Goal: Task Accomplishment & Management: Manage account settings

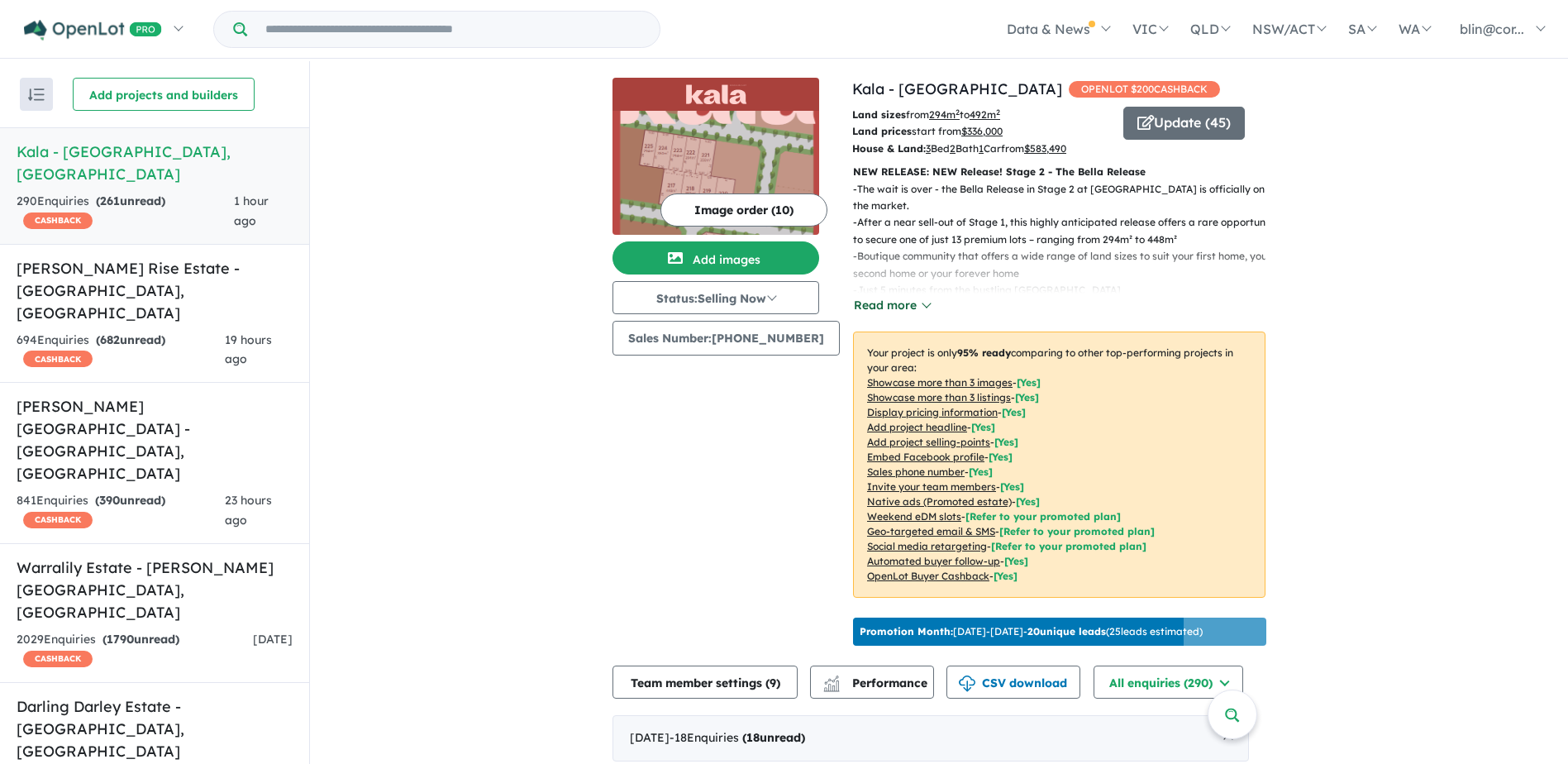
click at [891, 305] on button "Read more" at bounding box center [892, 305] width 78 height 19
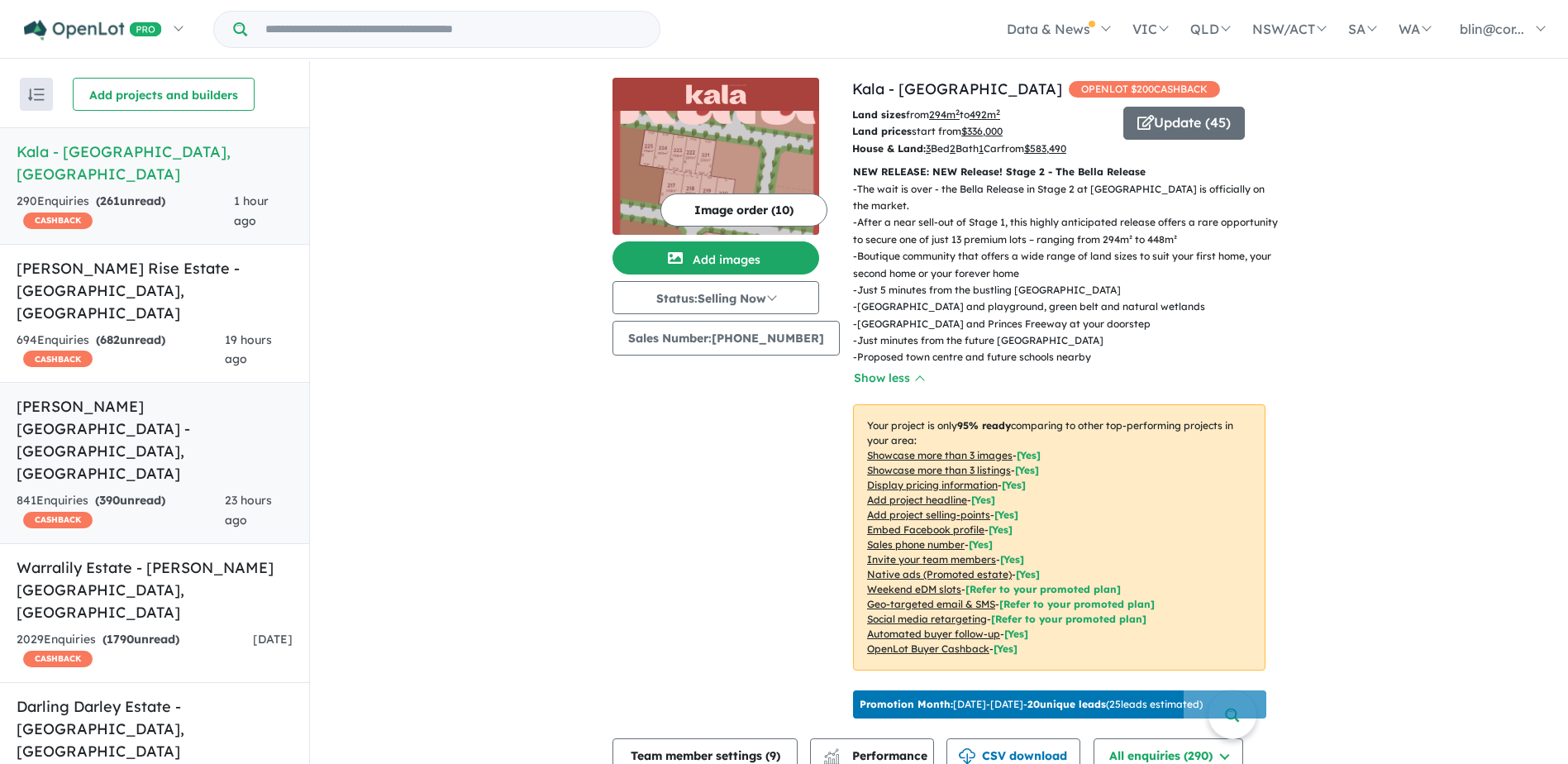
click at [105, 396] on h5 "[PERSON_NAME][GEOGRAPHIC_DATA] - [GEOGRAPHIC_DATA] , [GEOGRAPHIC_DATA]" at bounding box center [154, 440] width 276 height 90
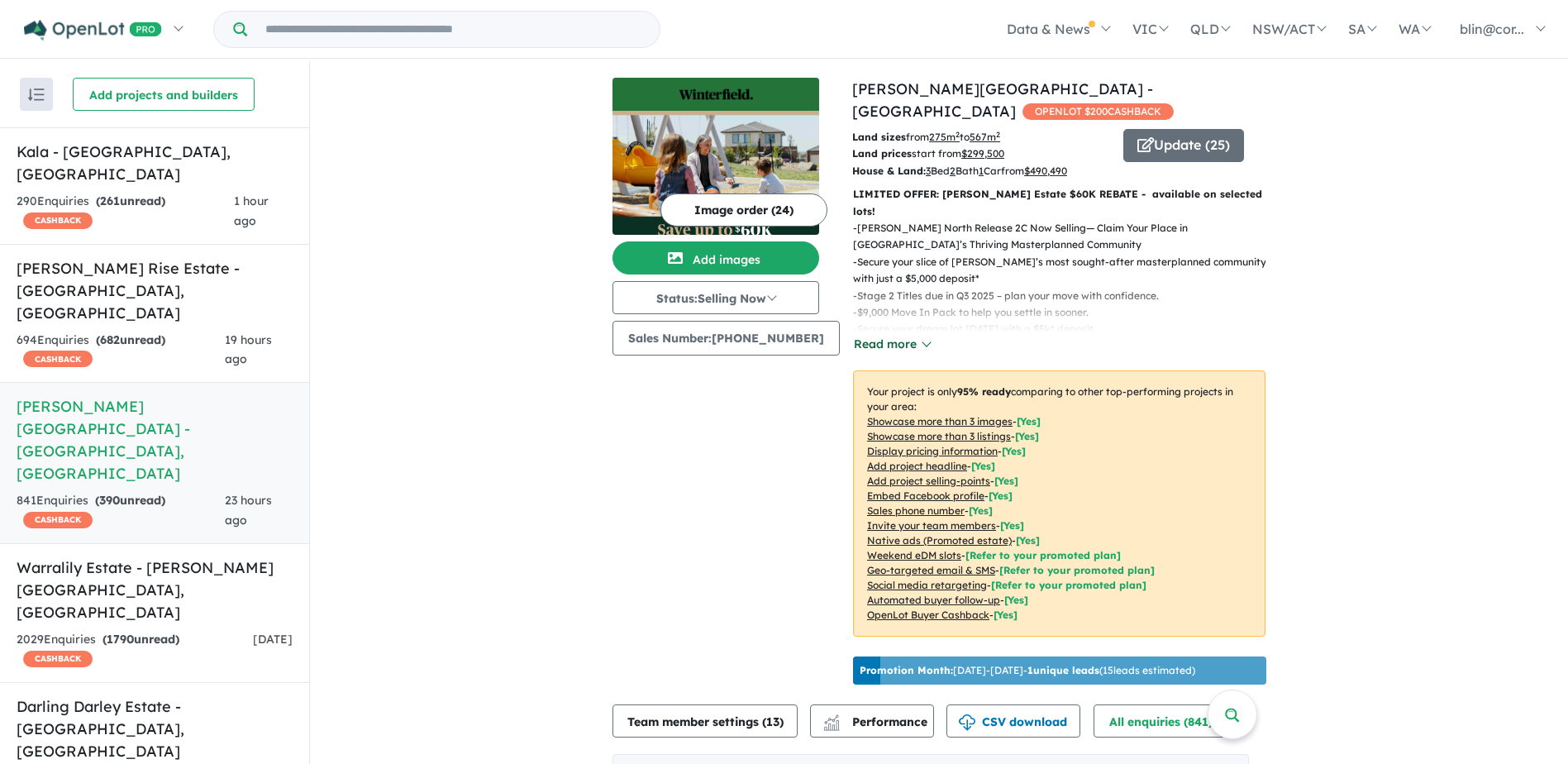
click at [871, 335] on button "Read more" at bounding box center [892, 344] width 78 height 19
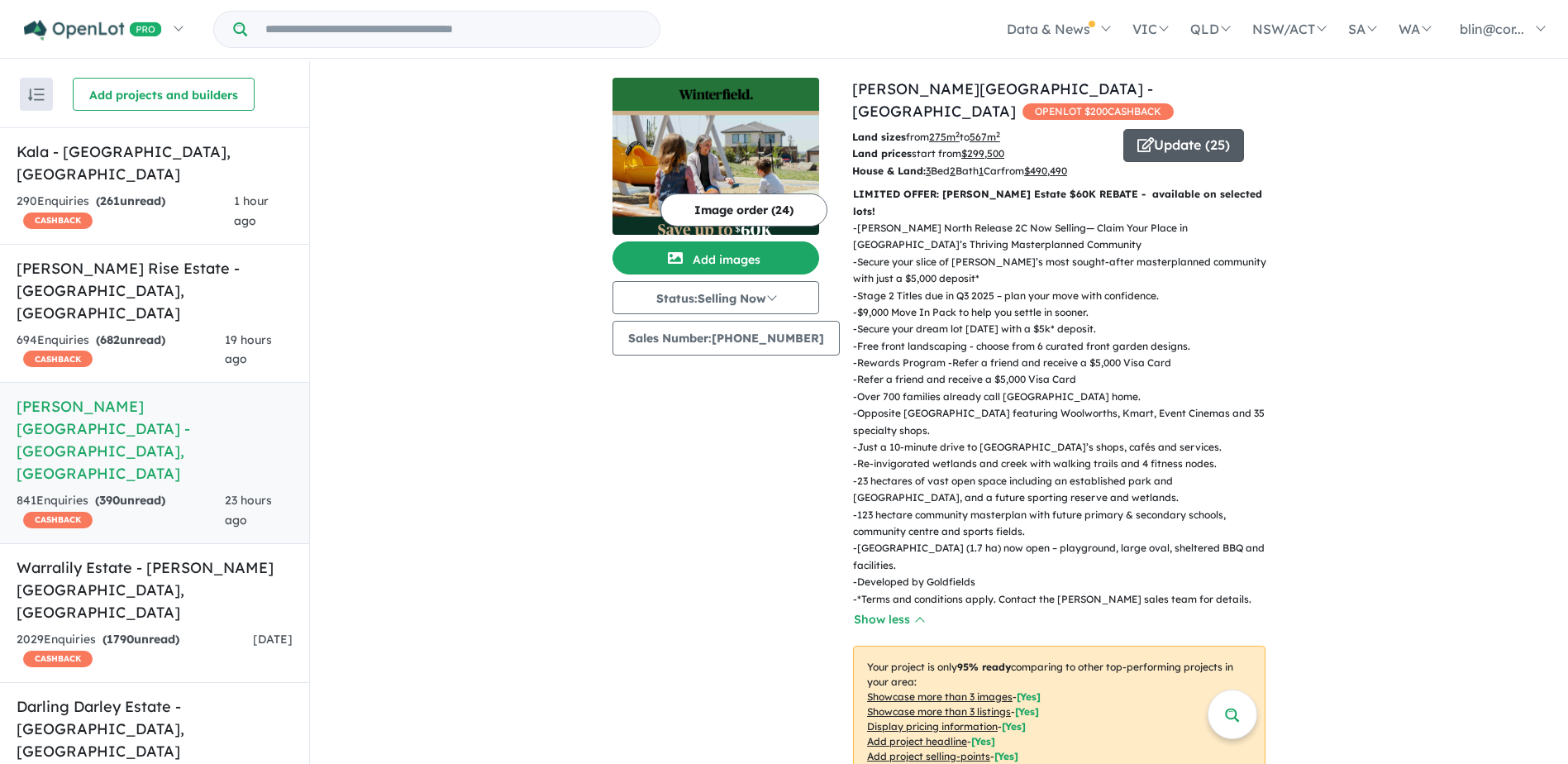
click at [1198, 129] on button "Update ( 25 )" at bounding box center [1183, 146] width 120 height 33
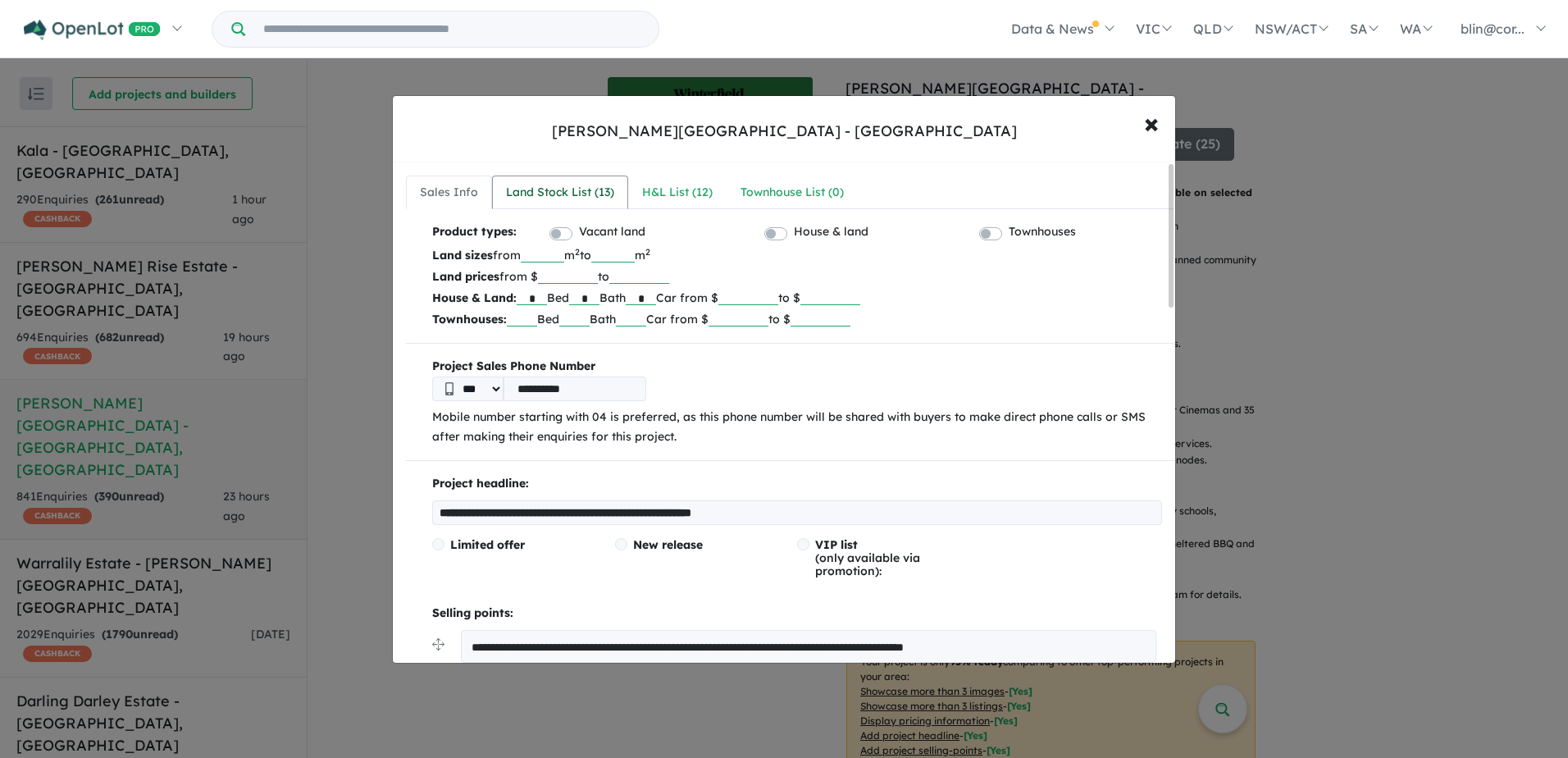
click at [600, 195] on div "Land Stock List ( 13 )" at bounding box center [560, 193] width 109 height 20
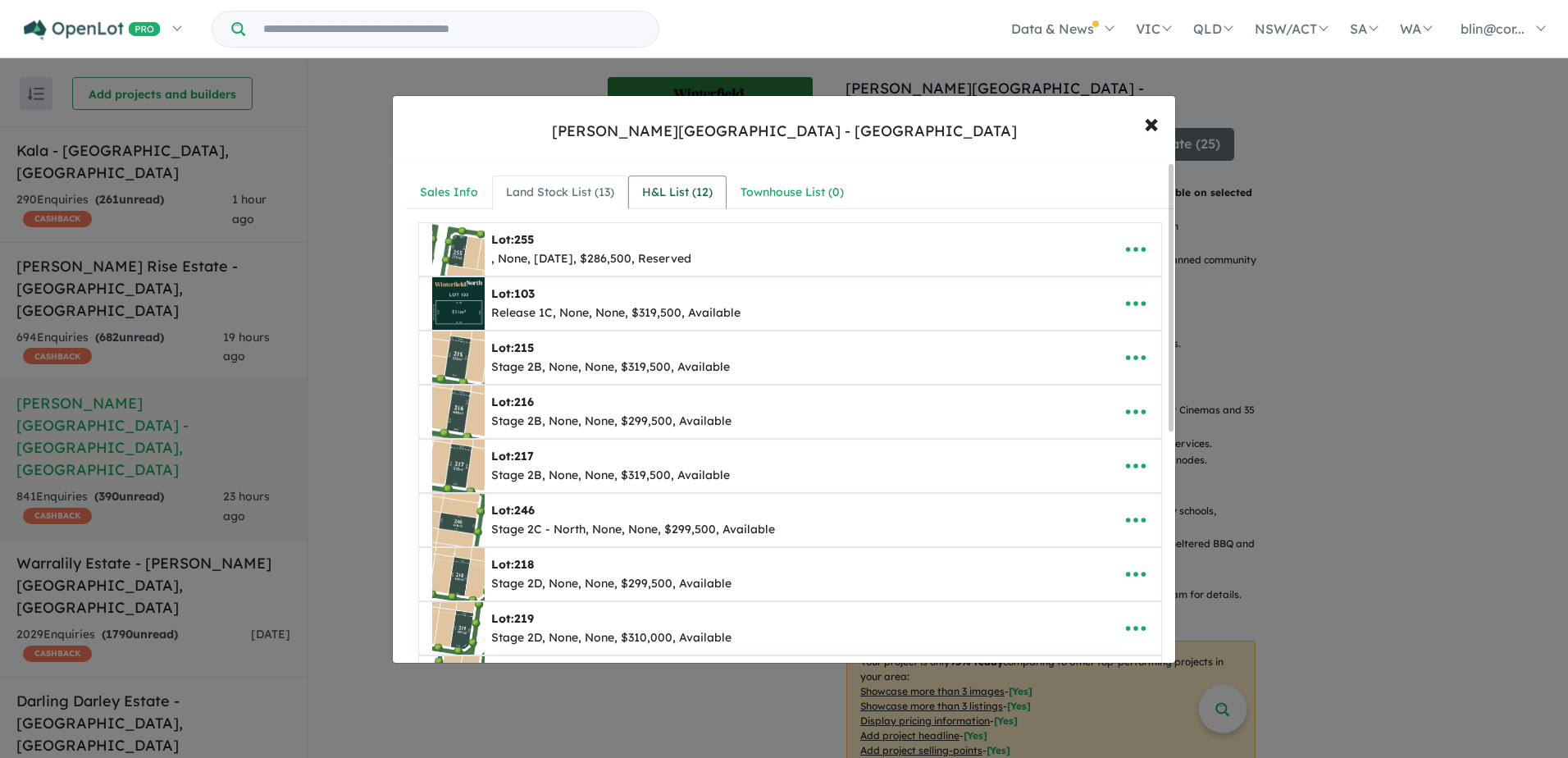
click at [687, 190] on div "H&L List ( 12 )" at bounding box center [677, 193] width 71 height 20
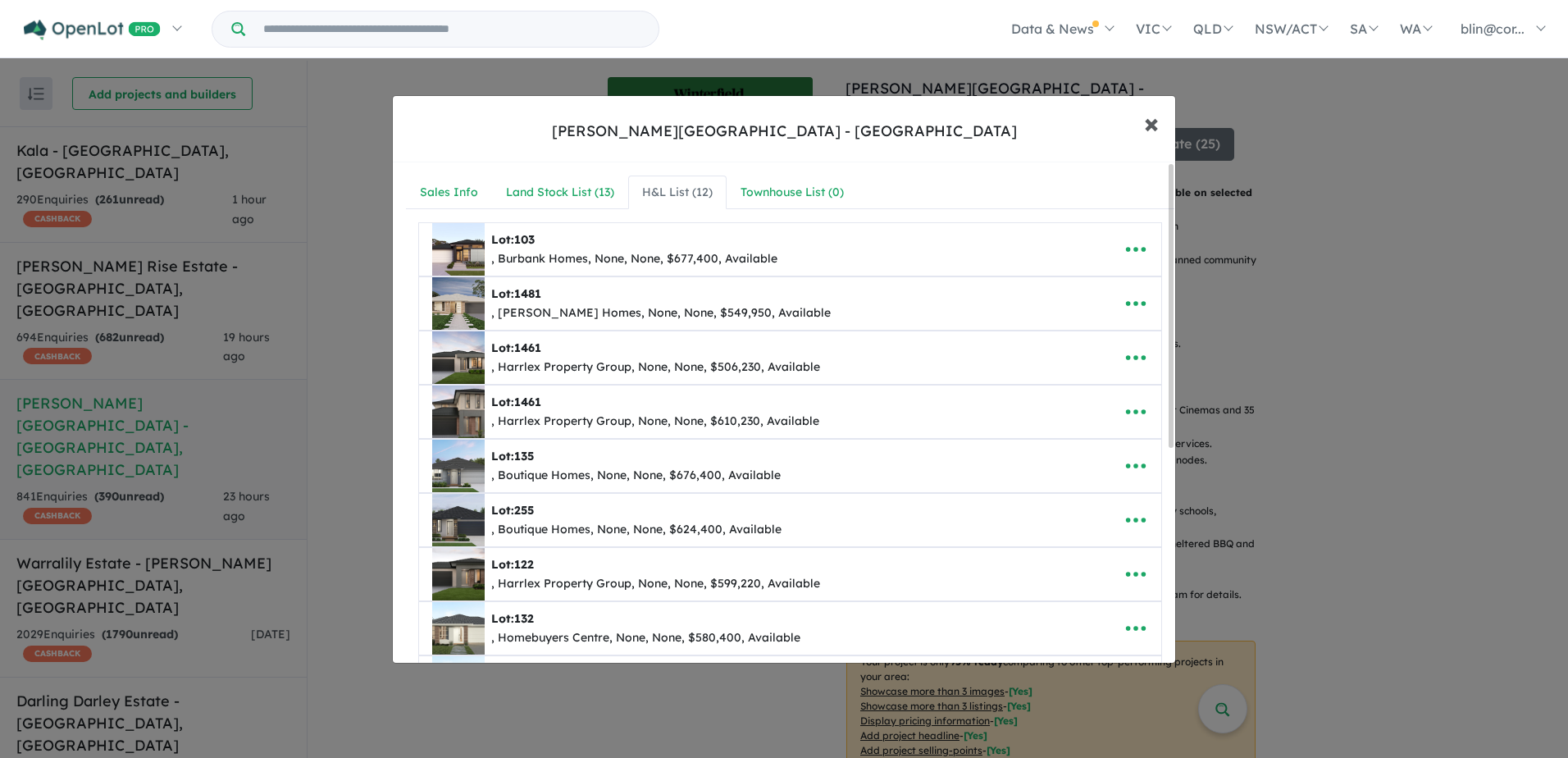
click at [1155, 123] on span "×" at bounding box center [1151, 122] width 14 height 35
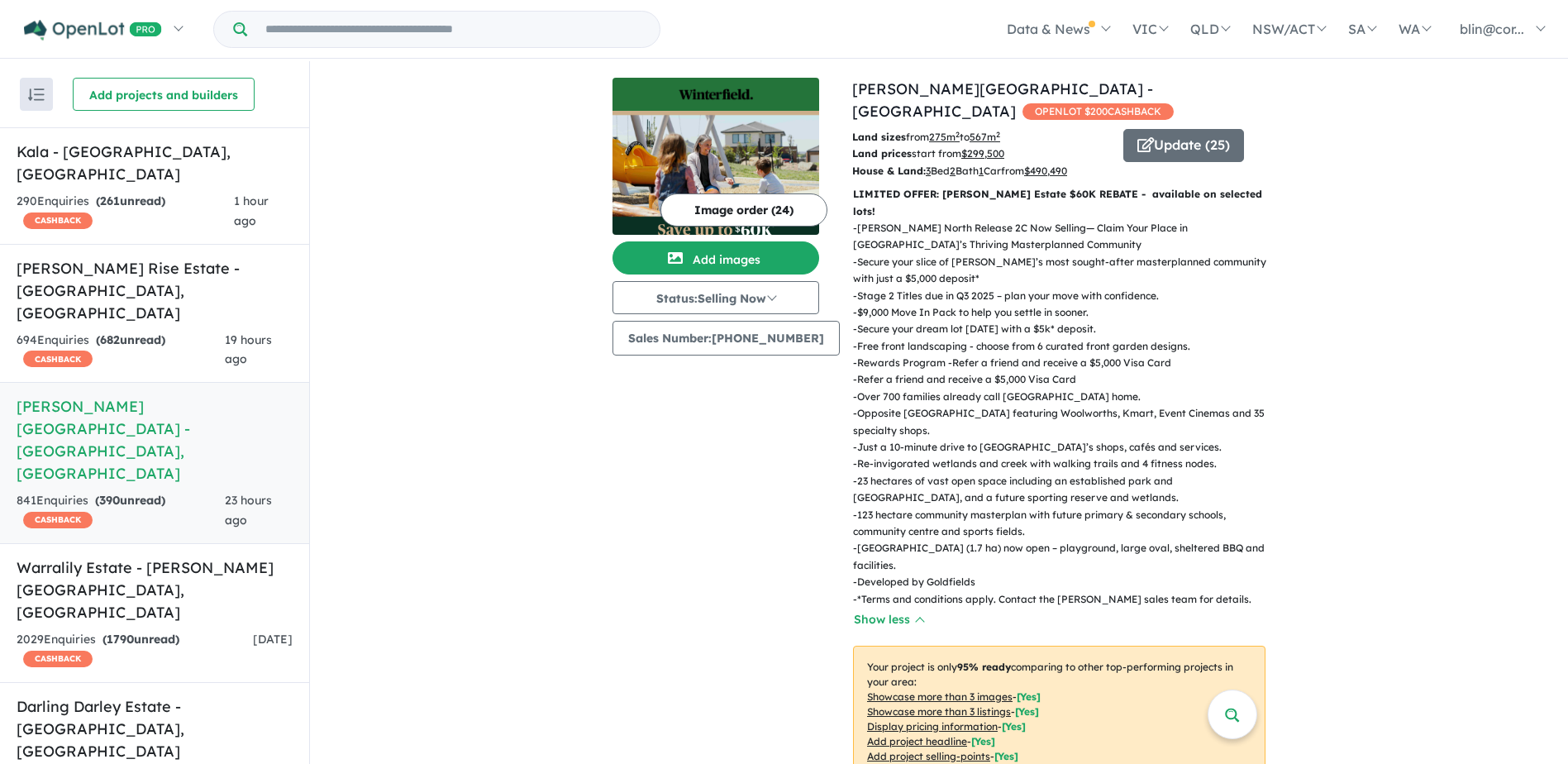
click at [1442, 282] on div "View 14 projects in your account [PERSON_NAME][GEOGRAPHIC_DATA] - [GEOGRAPHIC_D…" at bounding box center [939, 645] width 1259 height 1169
click at [1185, 129] on button "Update ( 25 )" at bounding box center [1183, 146] width 120 height 33
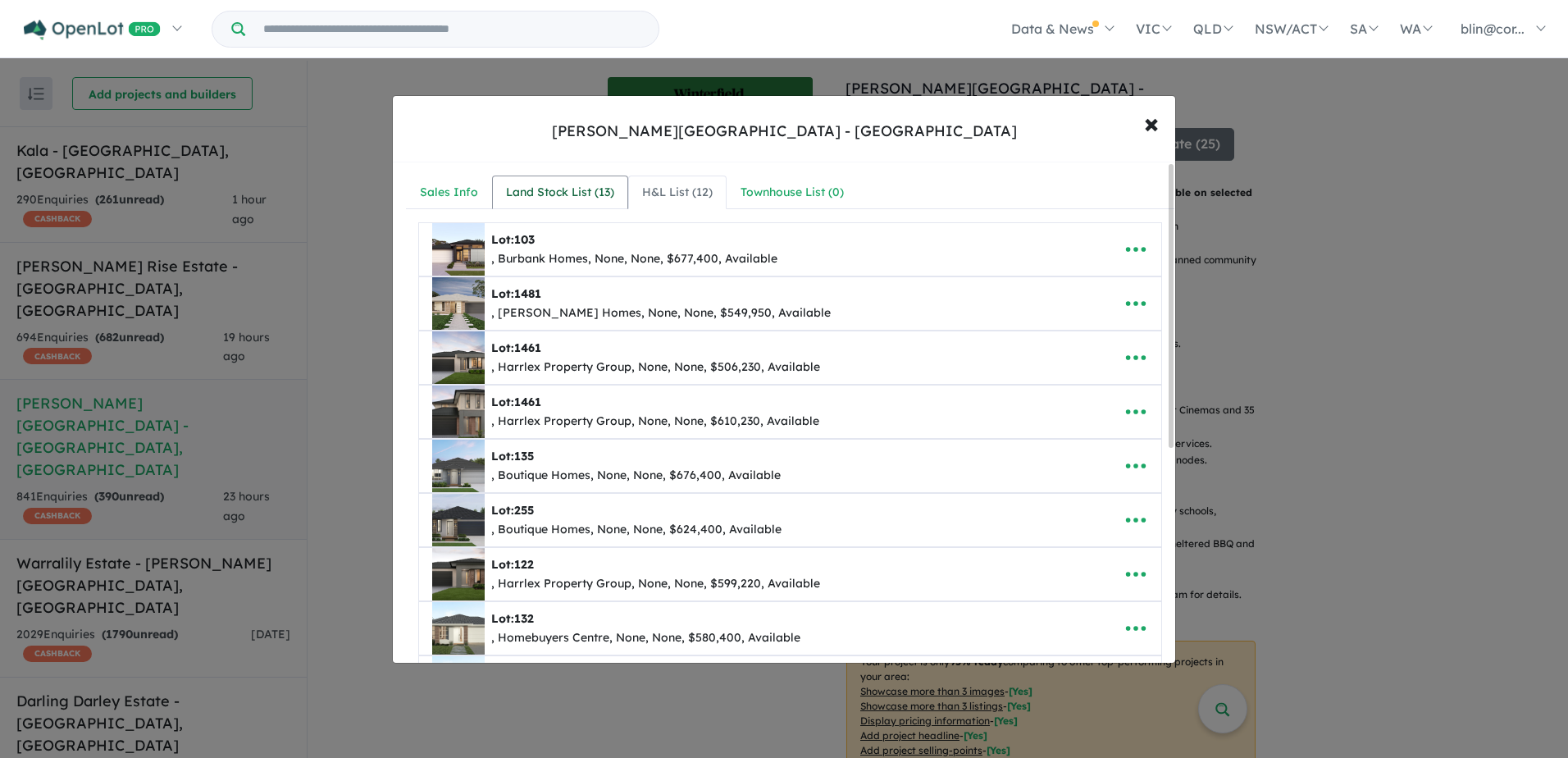
click at [574, 198] on div "Land Stock List ( 13 )" at bounding box center [560, 193] width 109 height 20
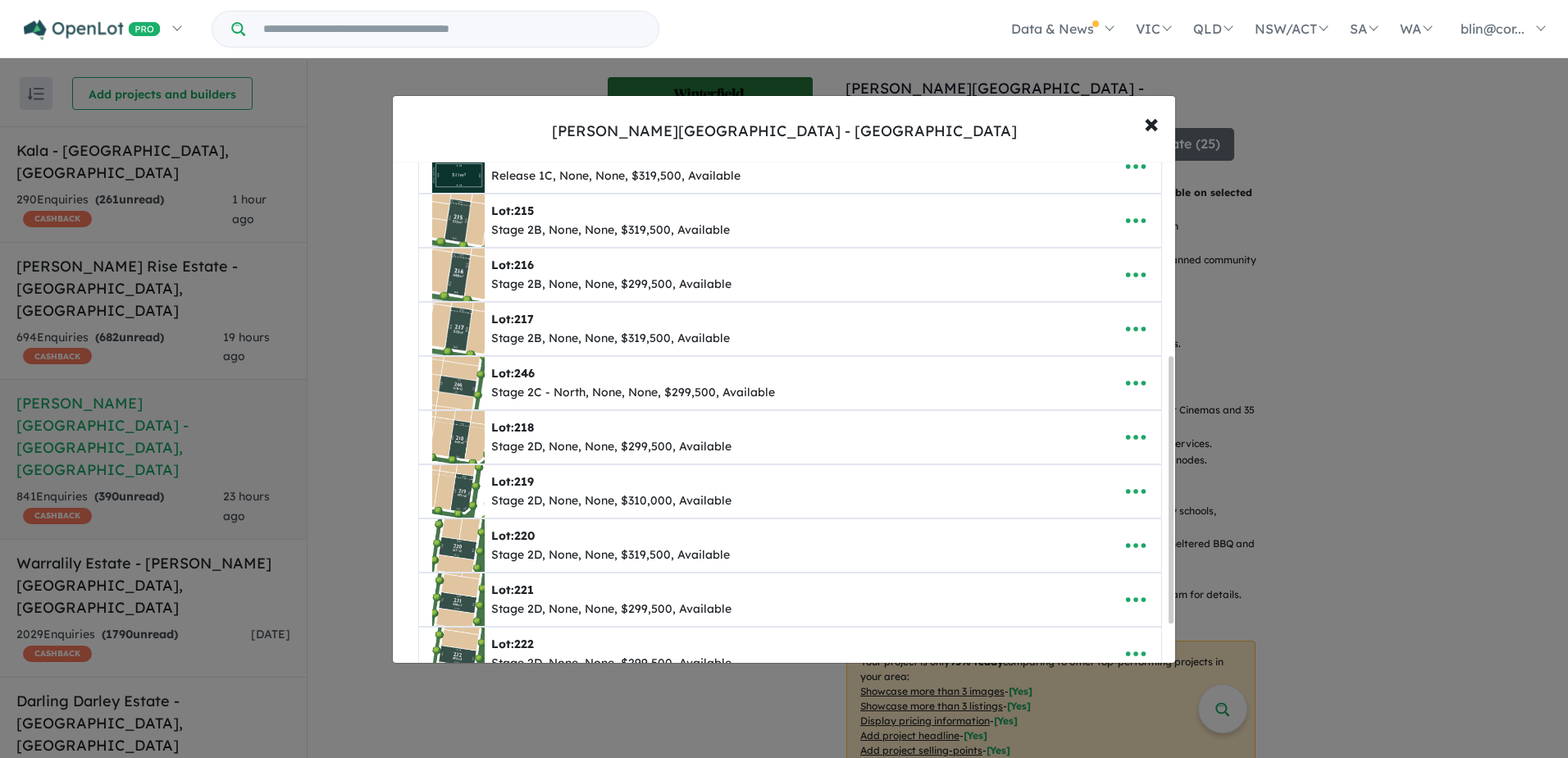
scroll to position [410, 0]
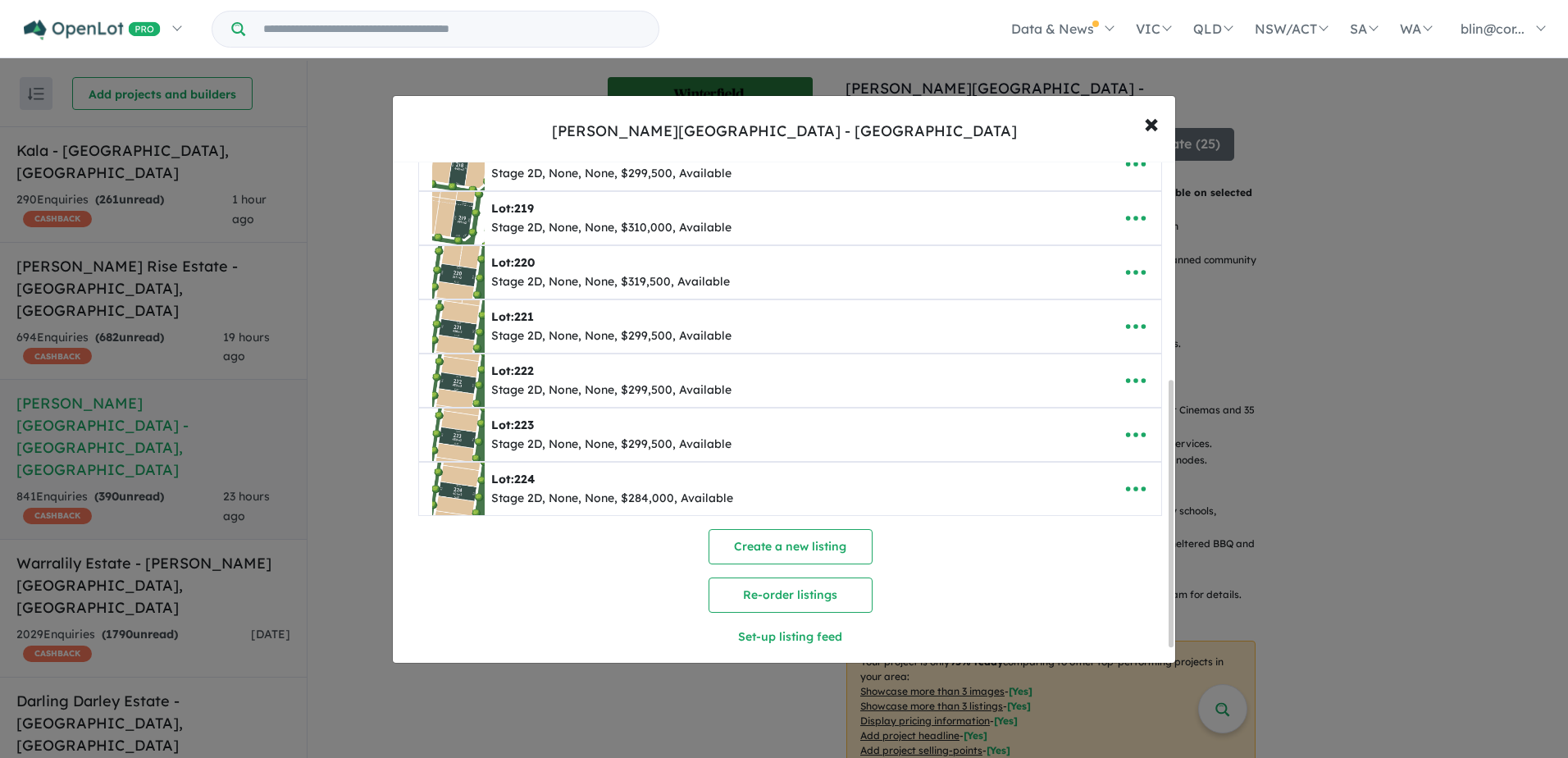
click at [1271, 144] on div "**********" at bounding box center [784, 379] width 1568 height 758
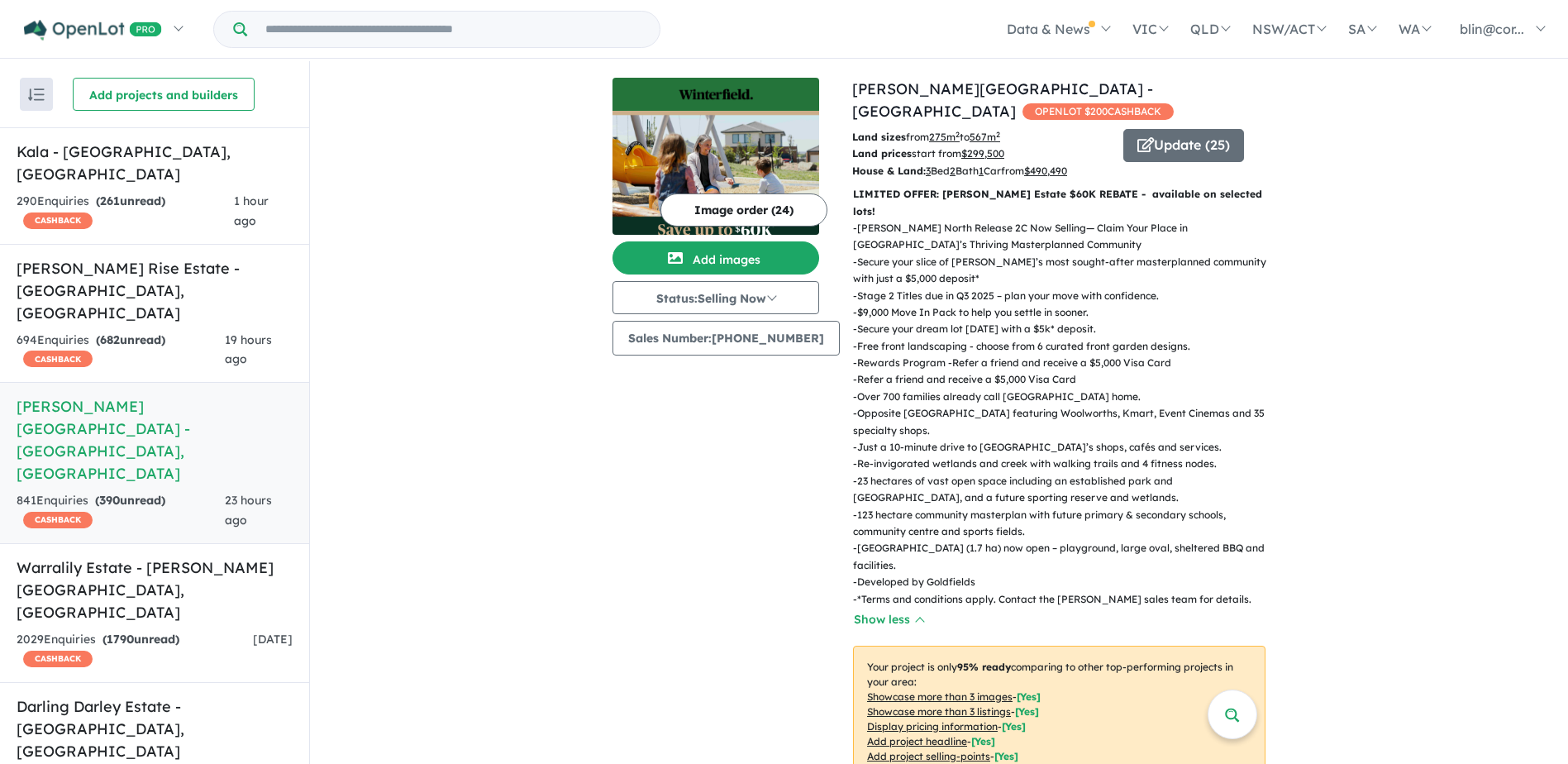
click at [1157, 339] on p "- Free front landscaping - choose from 6 curated front garden designs." at bounding box center [1066, 347] width 426 height 16
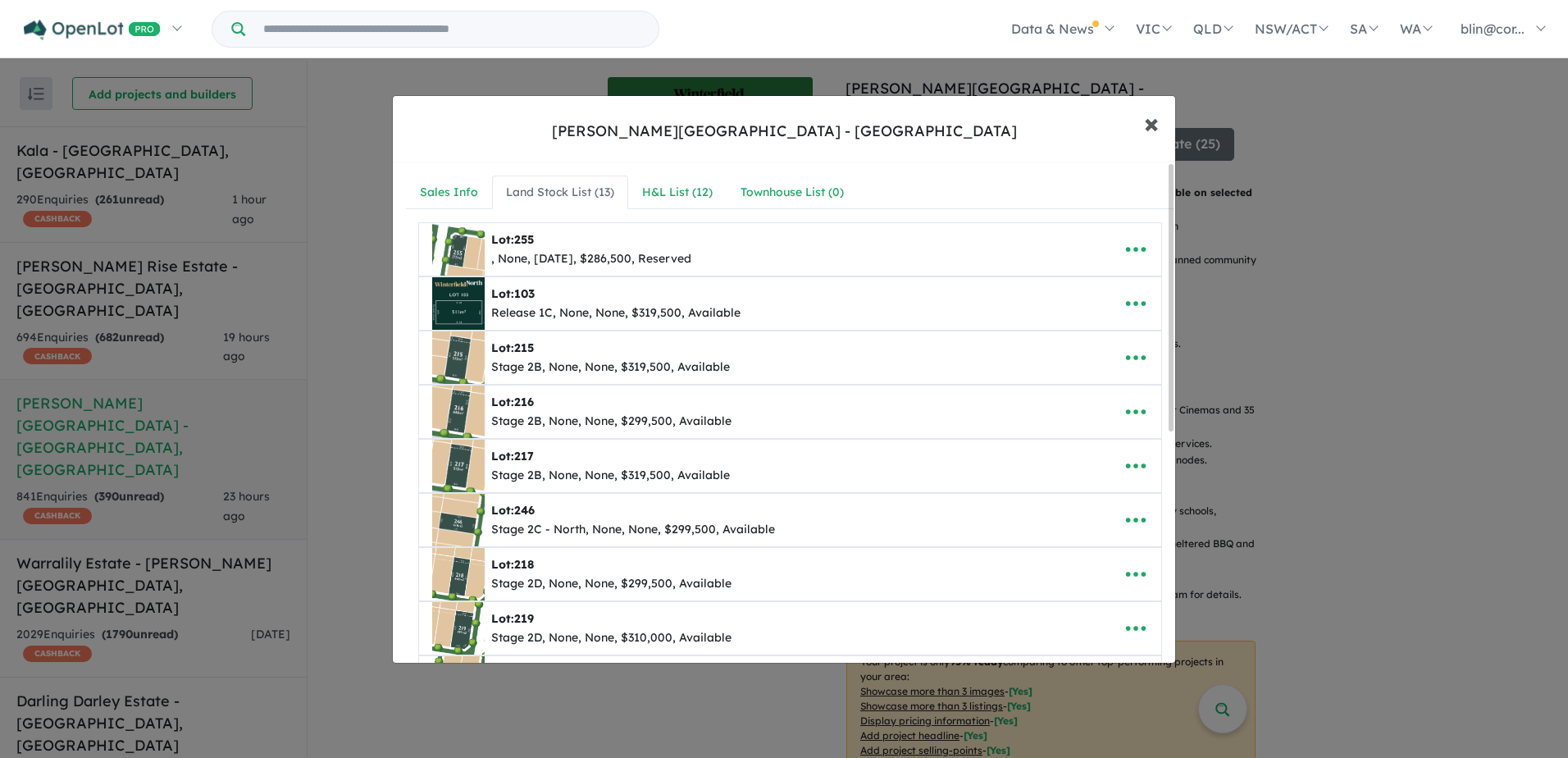
click at [1145, 125] on span "×" at bounding box center [1151, 122] width 14 height 35
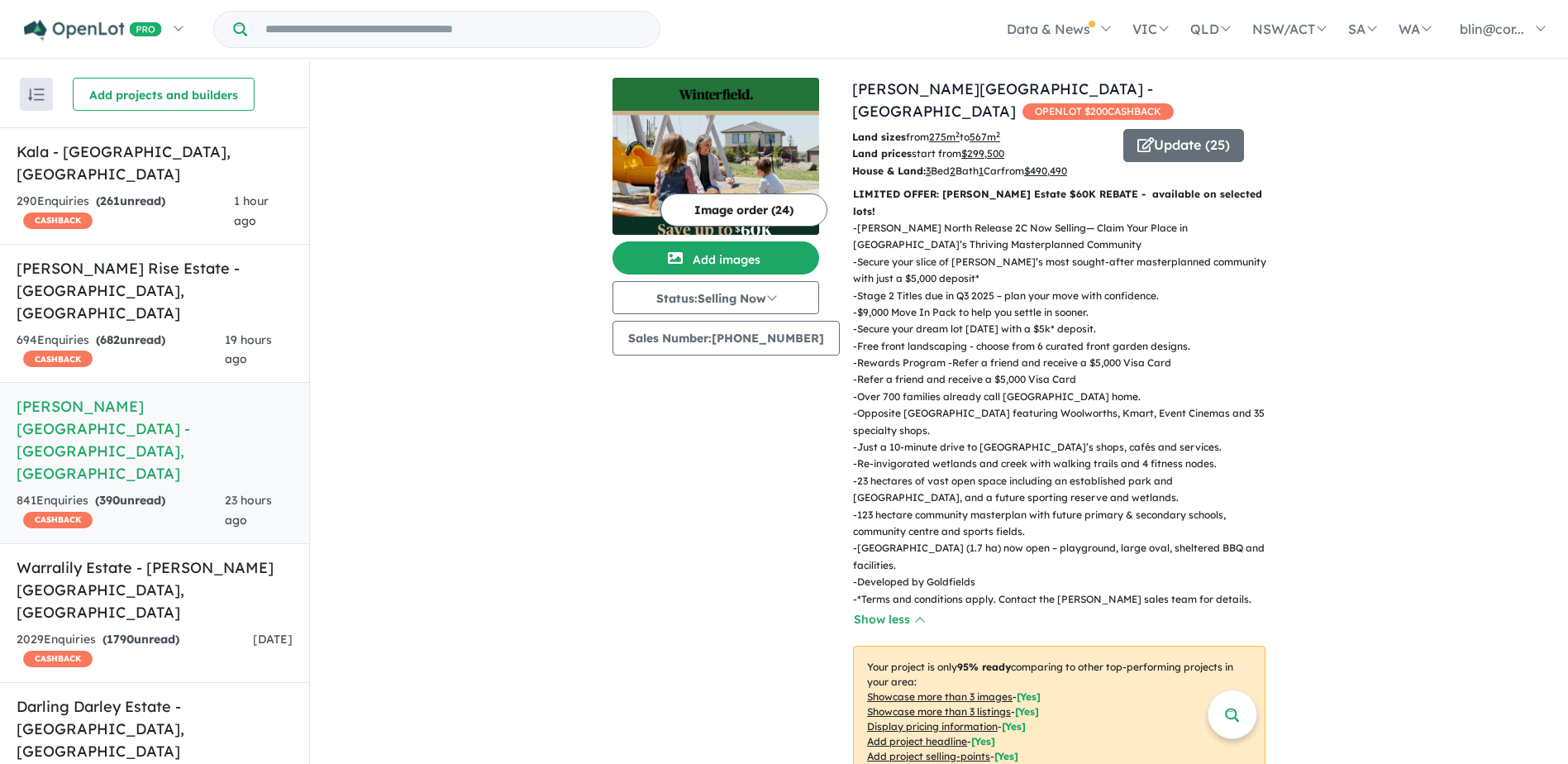
click at [1187, 130] on button "Update ( 25 )" at bounding box center [1183, 146] width 120 height 33
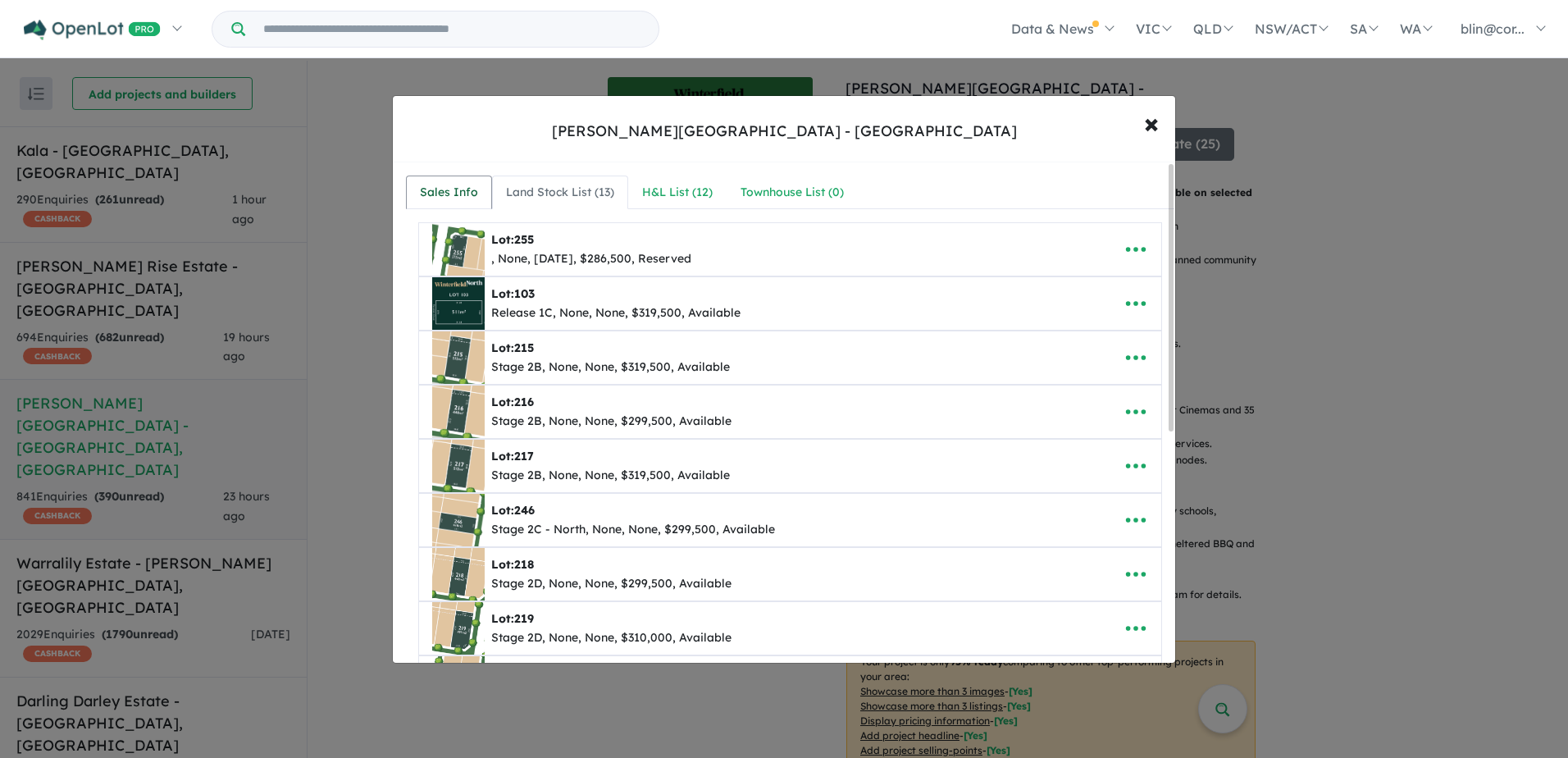
click at [439, 191] on div "Sales Info" at bounding box center [449, 193] width 58 height 20
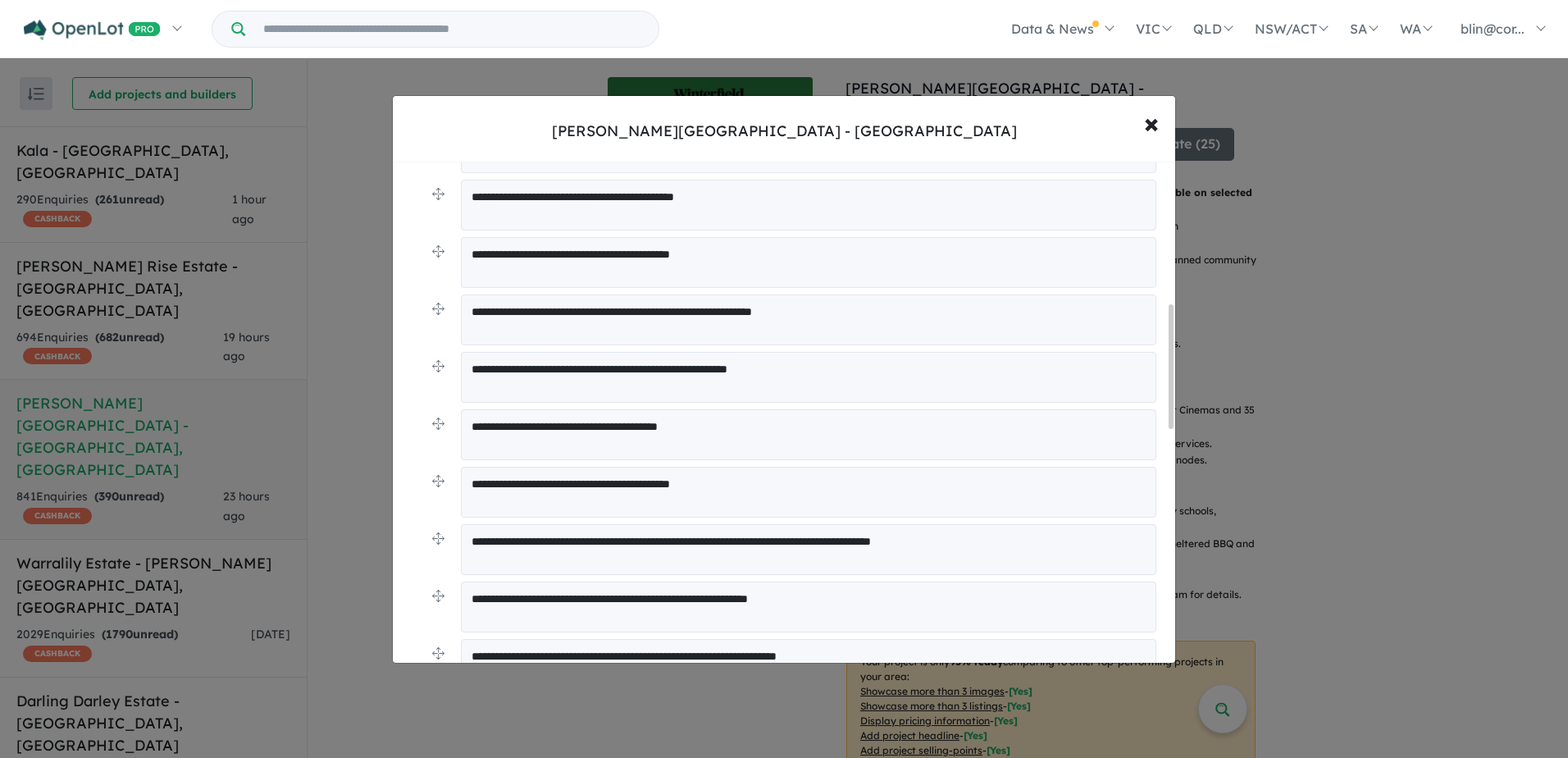
scroll to position [657, 0]
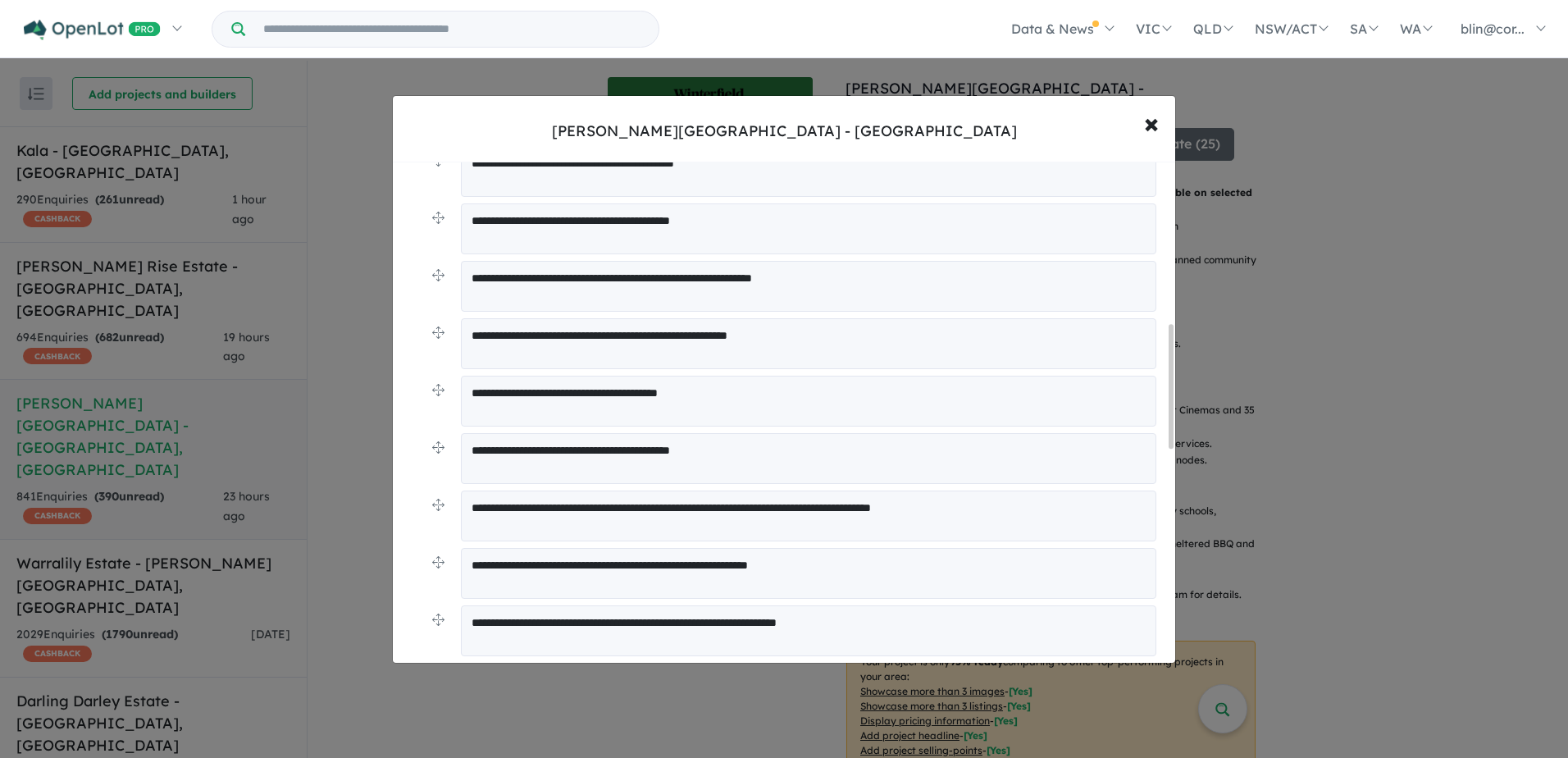
click at [926, 410] on textarea "**********" at bounding box center [808, 401] width 696 height 51
drag, startPoint x: 777, startPoint y: 396, endPoint x: 451, endPoint y: 386, distance: 326.2
click at [451, 386] on li "**********" at bounding box center [796, 404] width 730 height 57
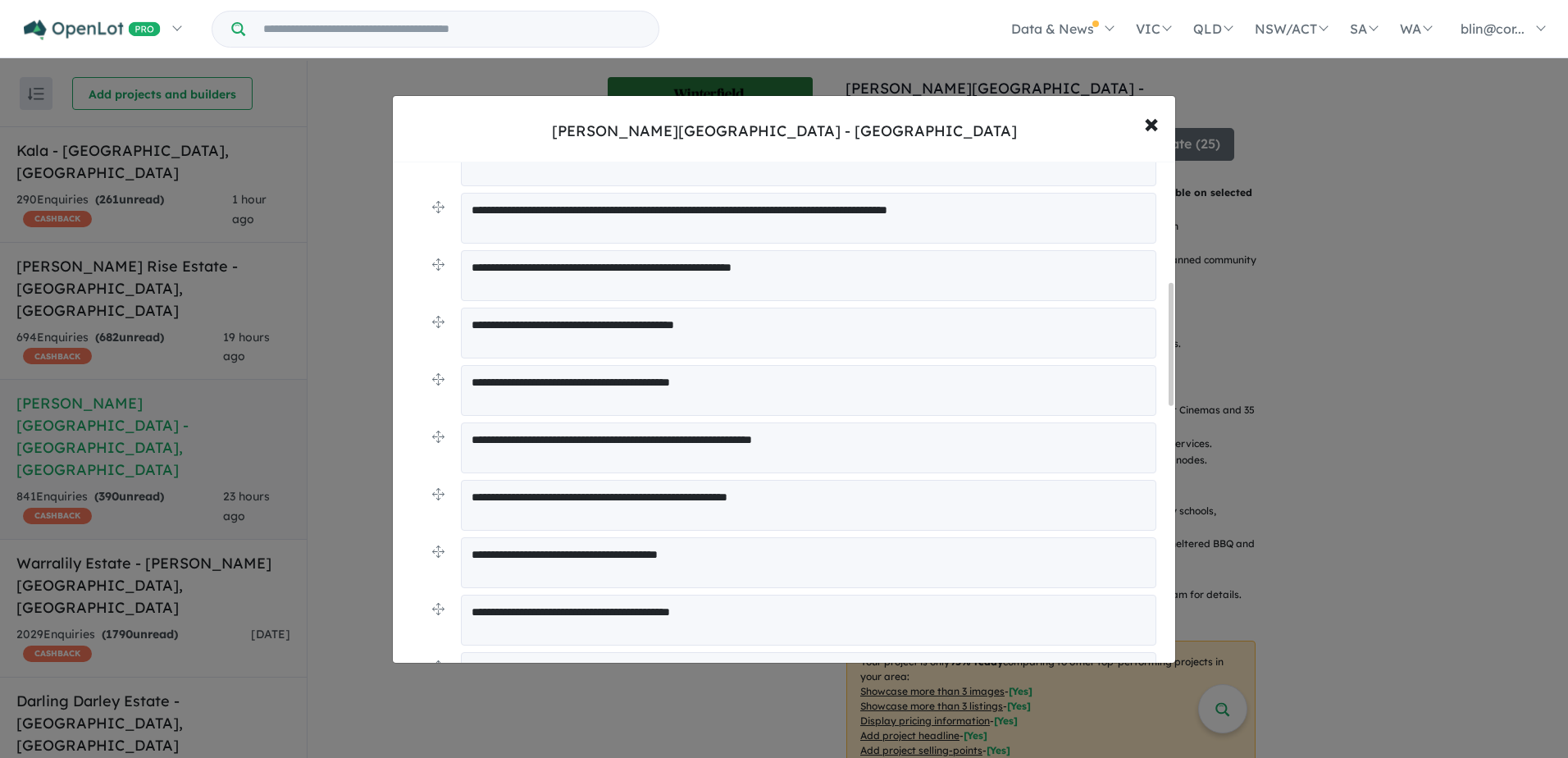
scroll to position [492, 0]
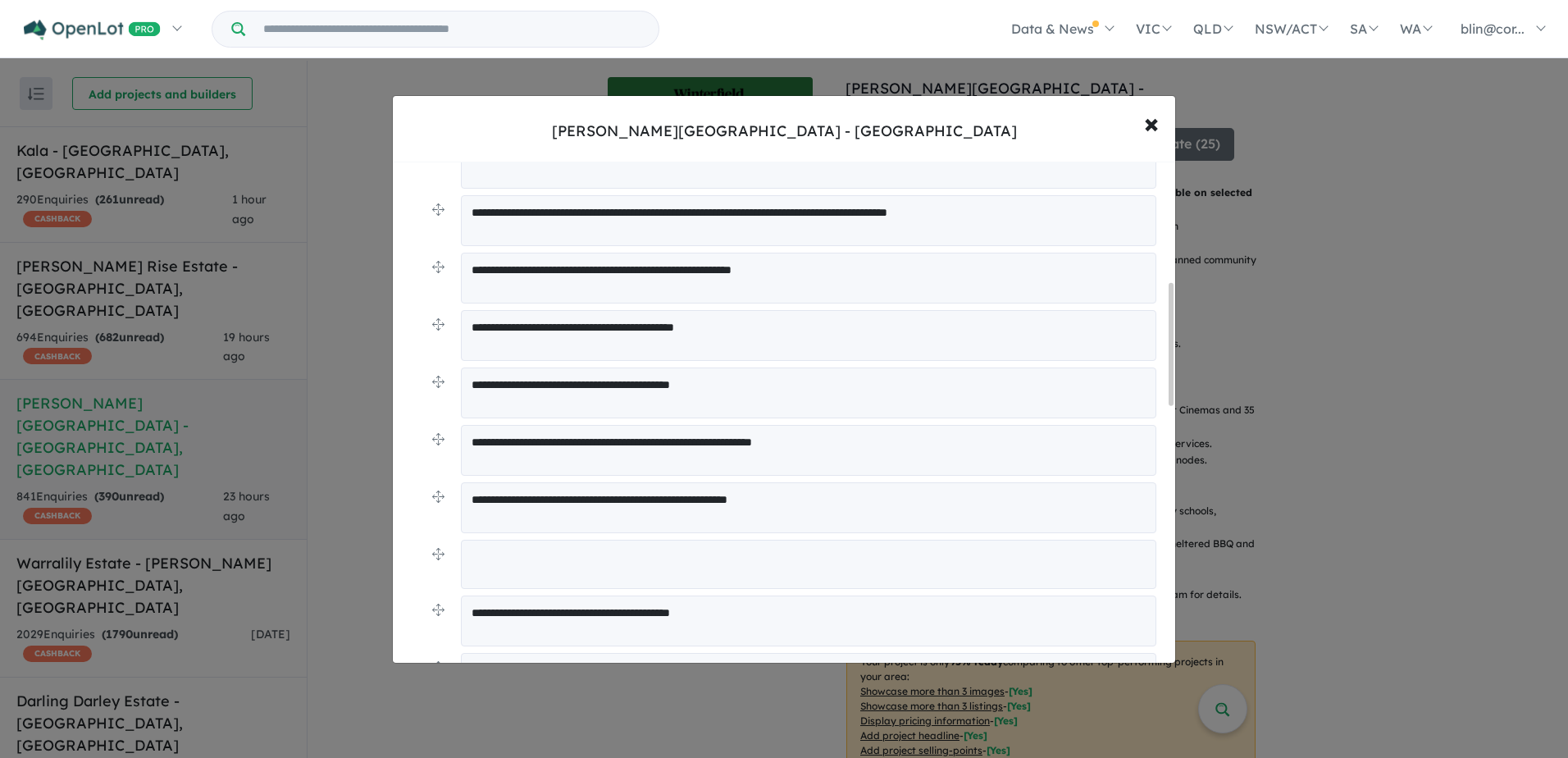
click at [420, 527] on div "**********" at bounding box center [790, 559] width 768 height 1153
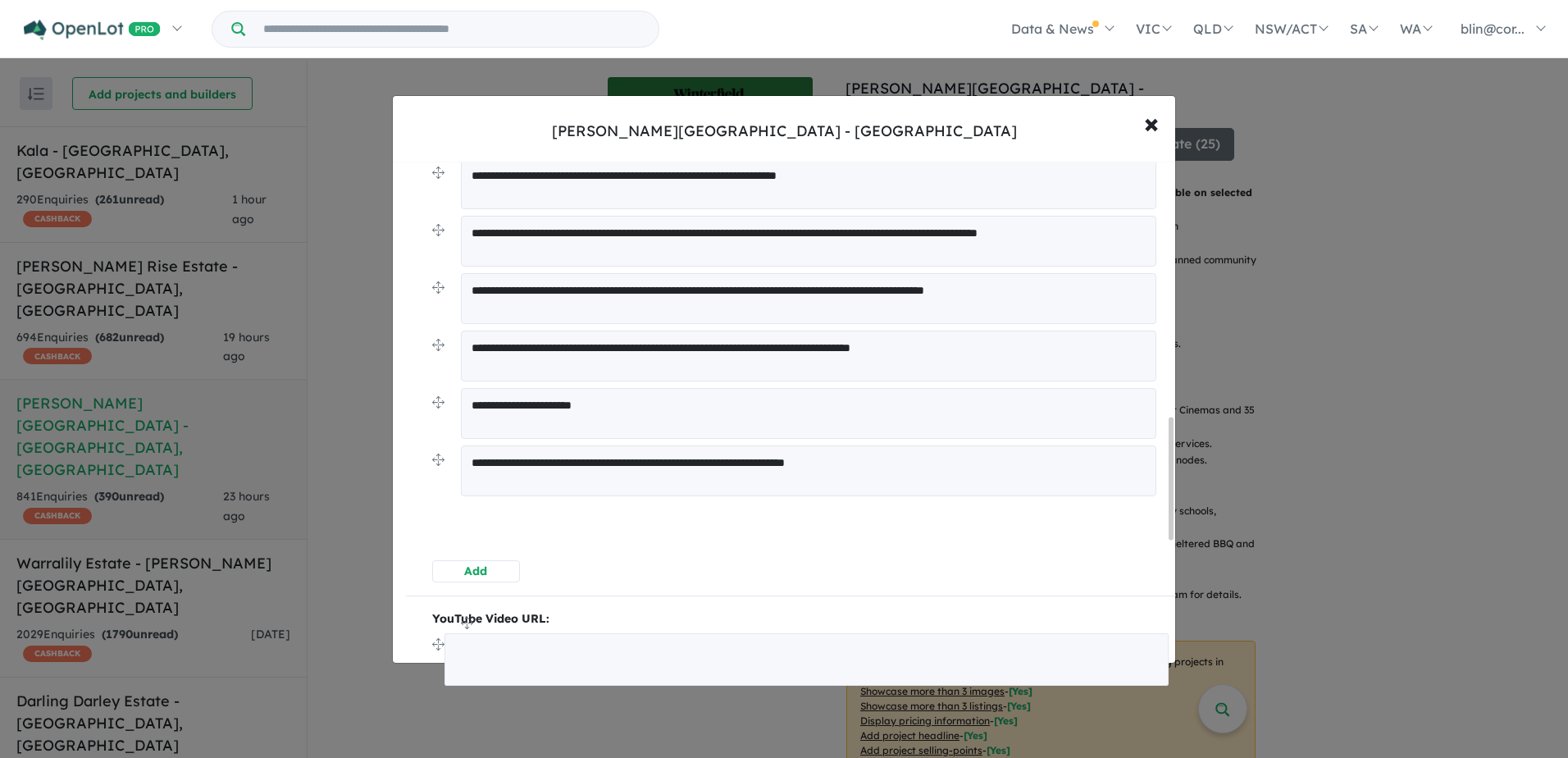
scroll to position [1050, 0]
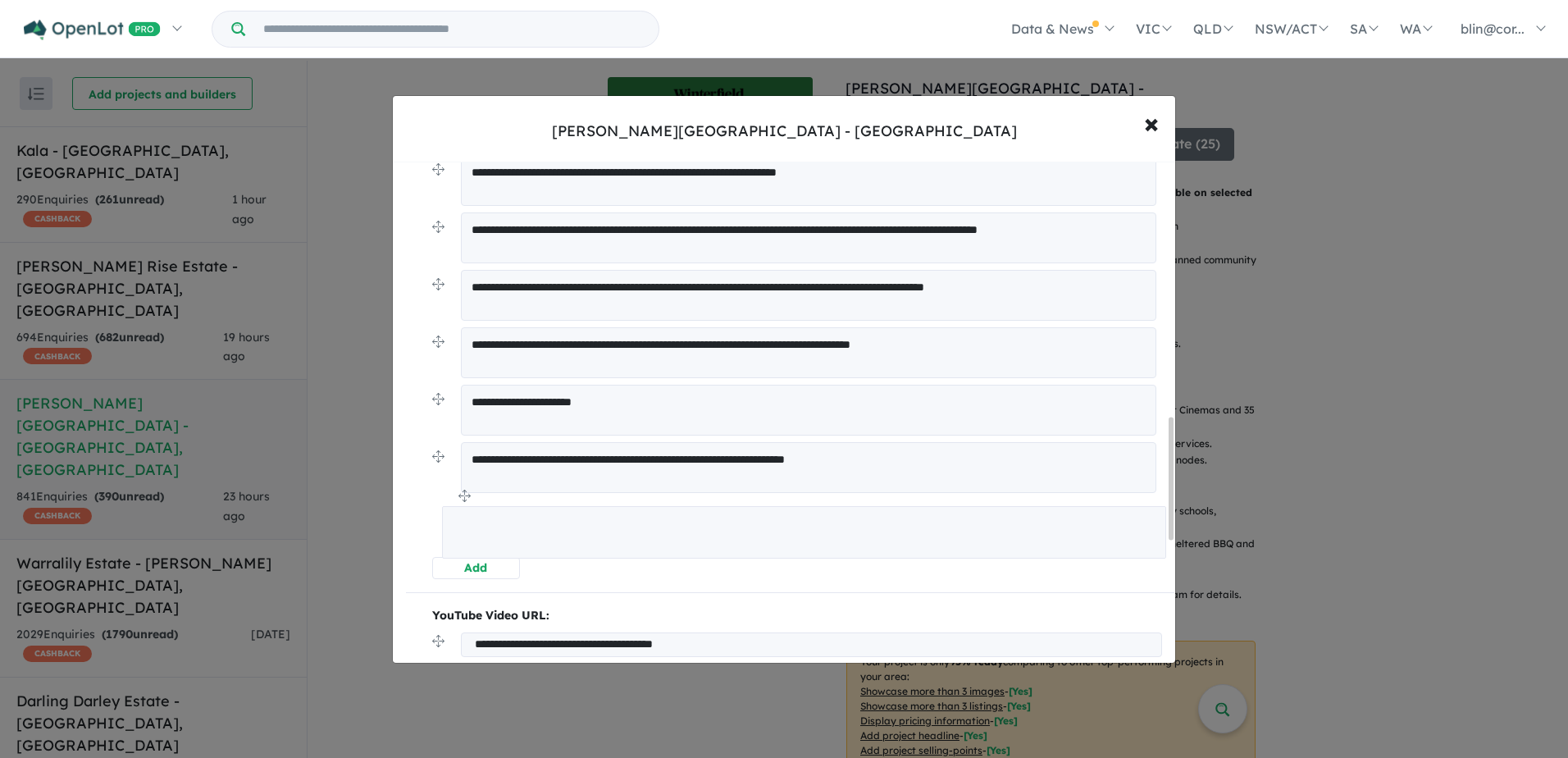
drag, startPoint x: 439, startPoint y: 553, endPoint x: 450, endPoint y: 498, distance: 56.1
click at [711, 581] on div "**********" at bounding box center [790, 163] width 768 height 1980
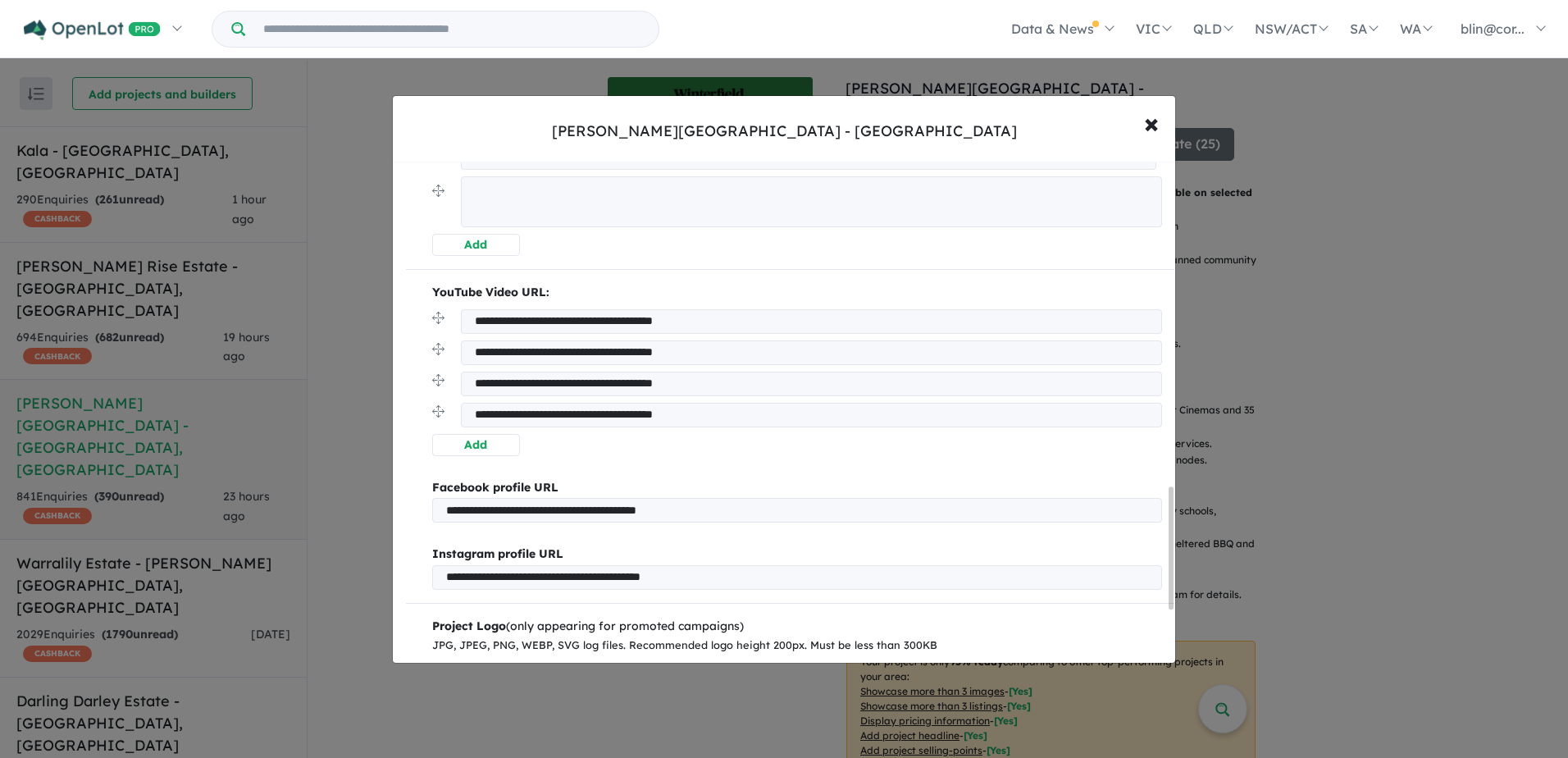
scroll to position [1378, 0]
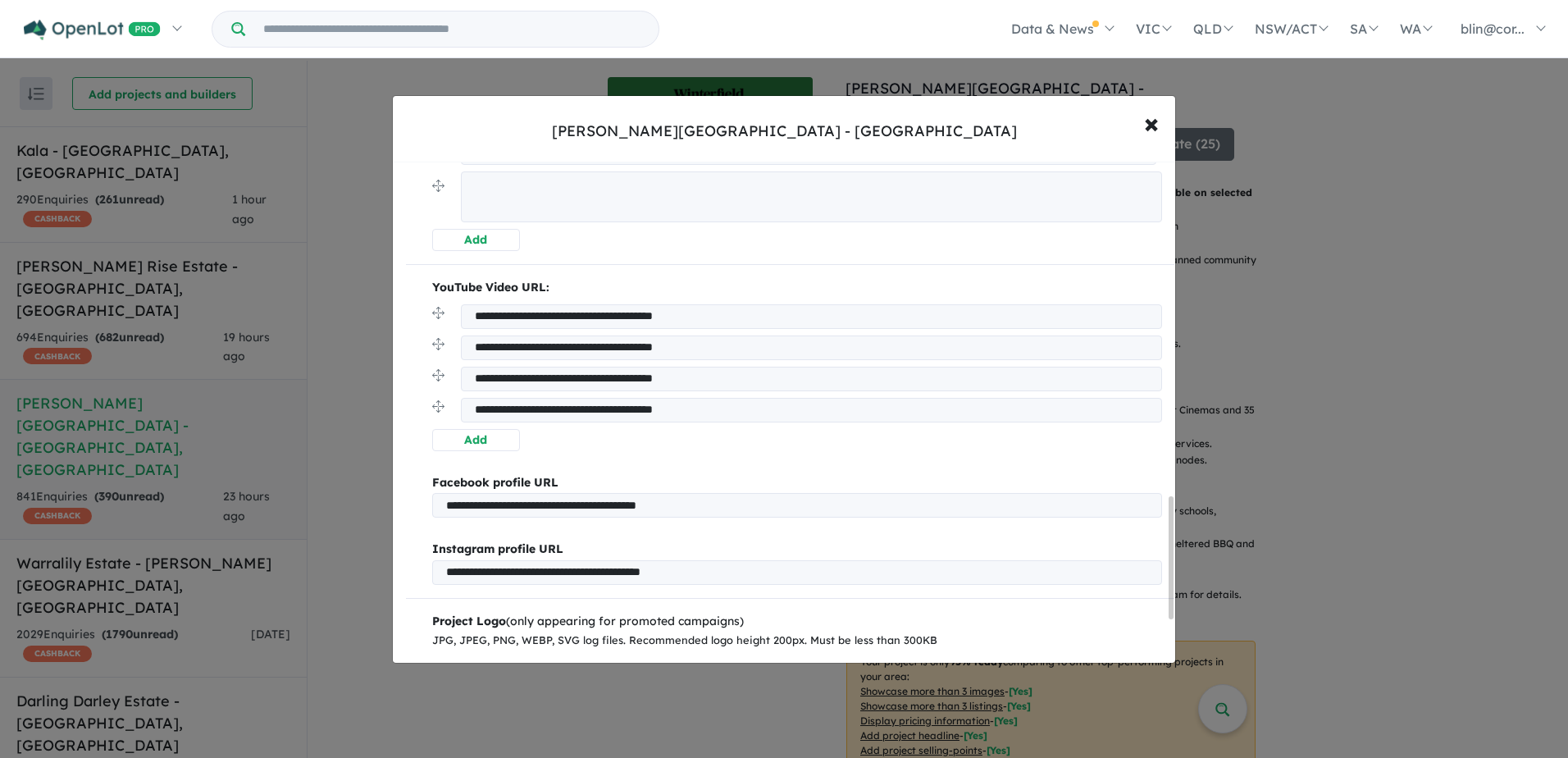
click at [1421, 528] on div "**********" at bounding box center [784, 379] width 1568 height 758
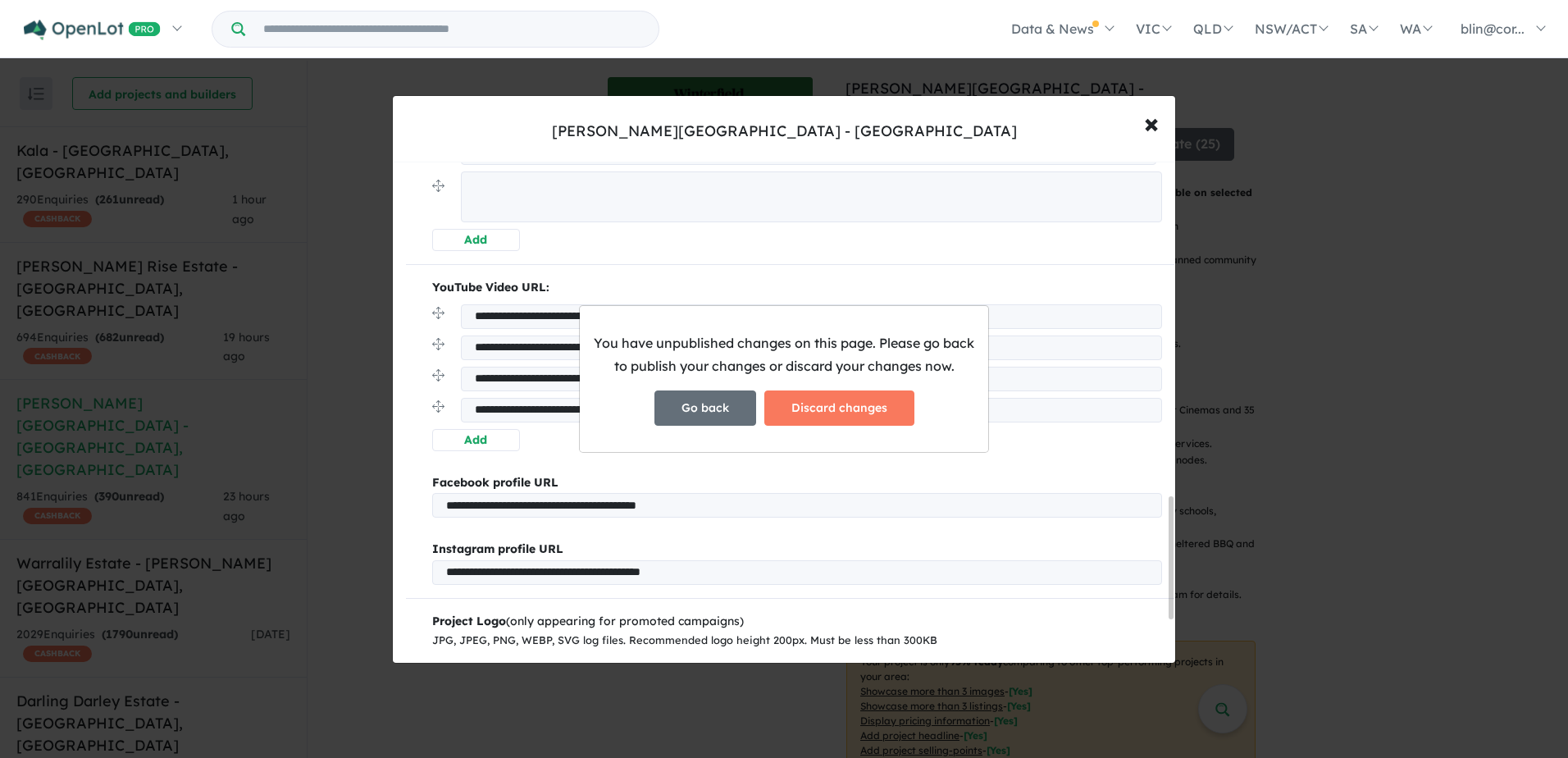
click at [745, 416] on button "Go back" at bounding box center [705, 408] width 101 height 35
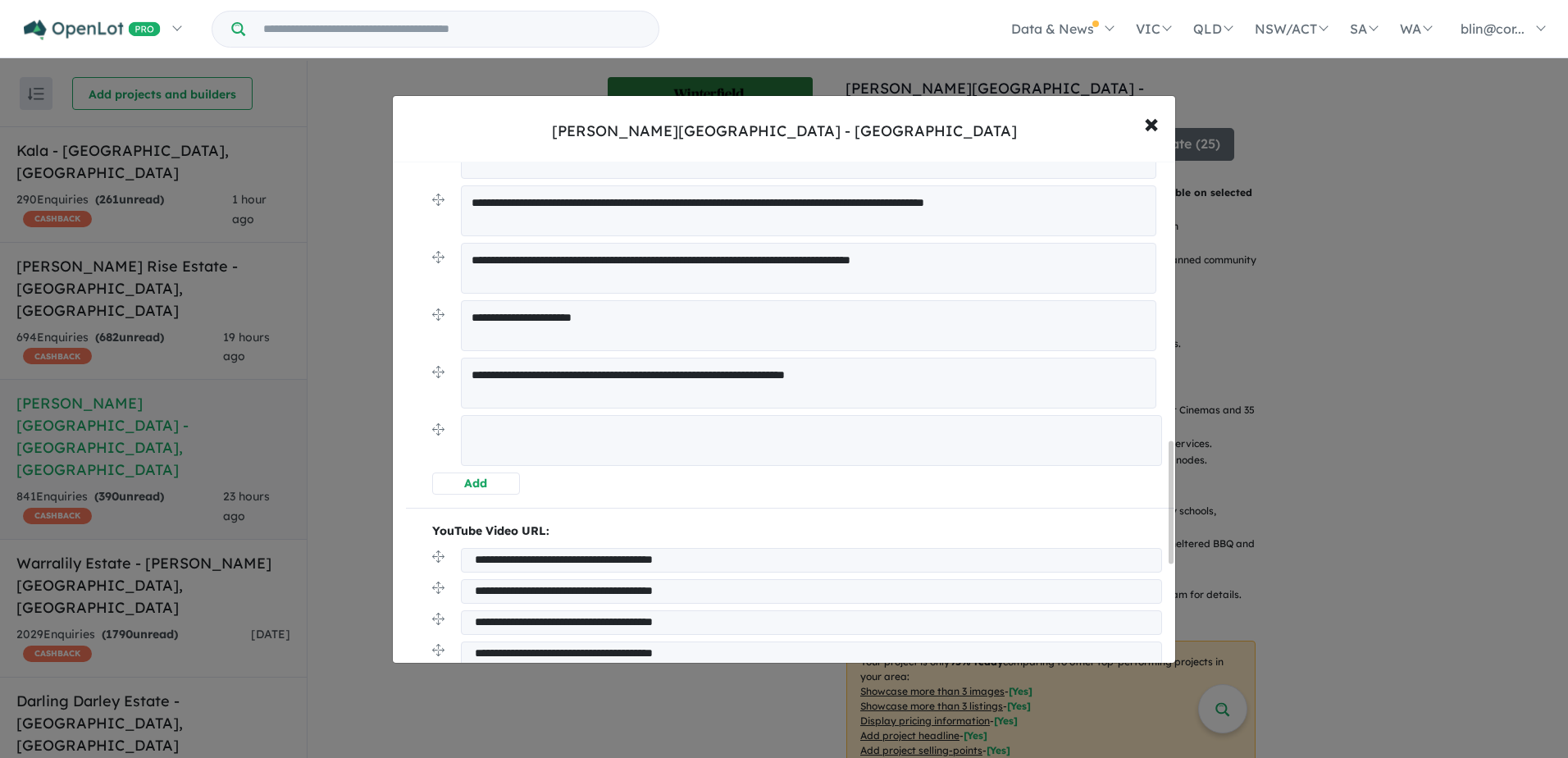
scroll to position [1132, 0]
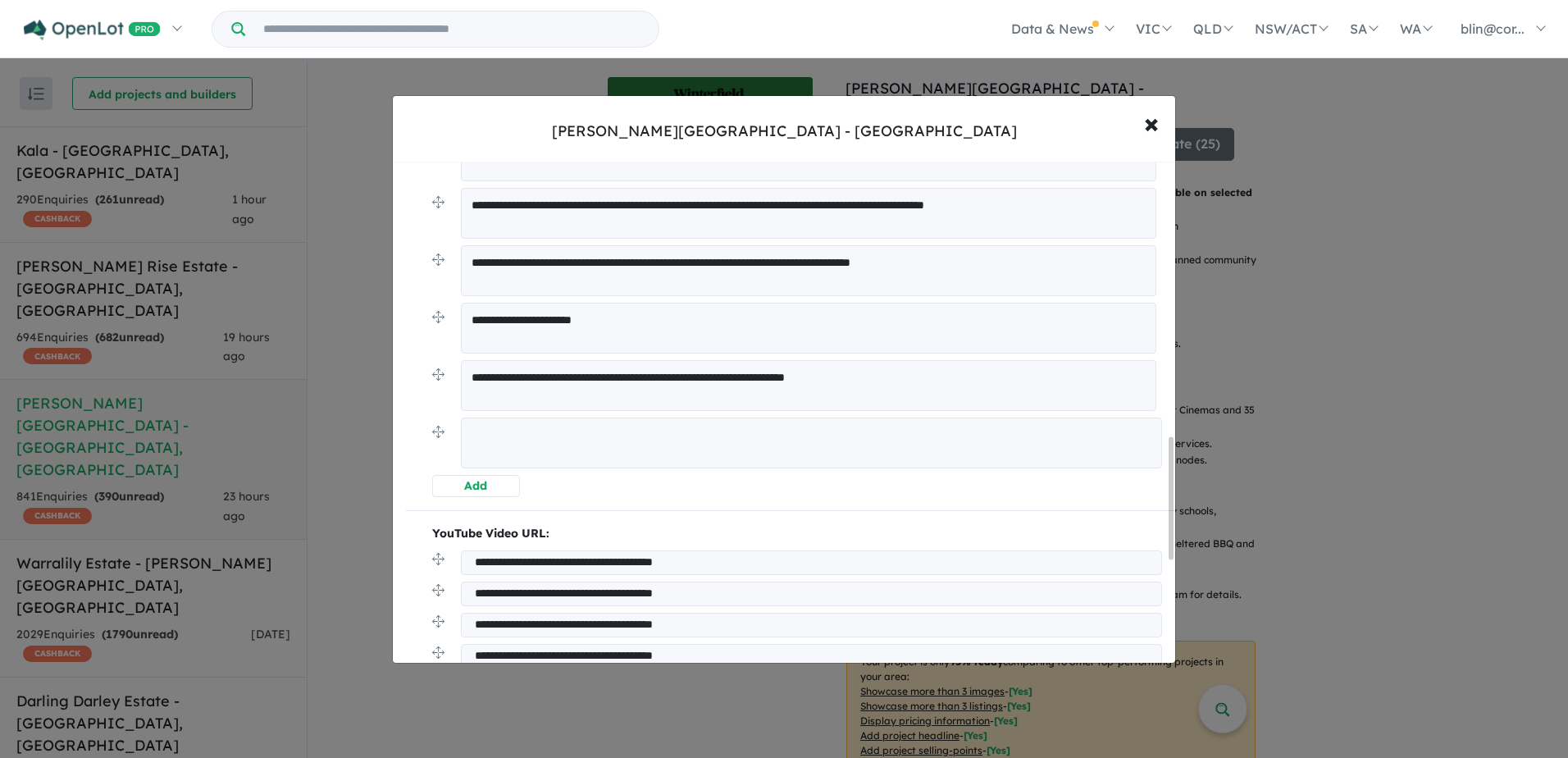
click at [586, 439] on textarea at bounding box center [810, 443] width 701 height 51
click at [577, 449] on textarea at bounding box center [810, 443] width 701 height 51
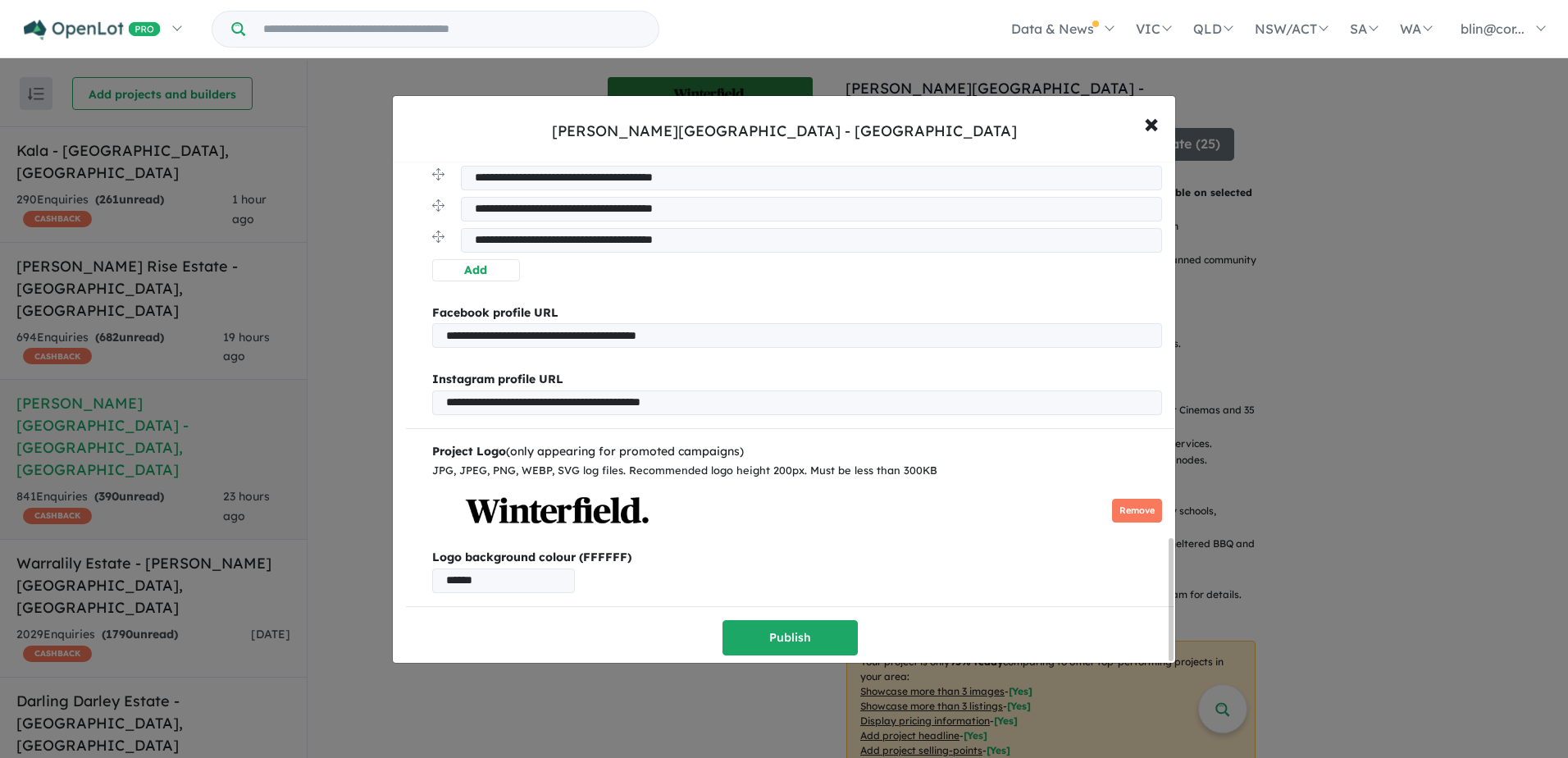
scroll to position [1552, 0]
click at [815, 625] on button "Publish" at bounding box center [790, 638] width 136 height 35
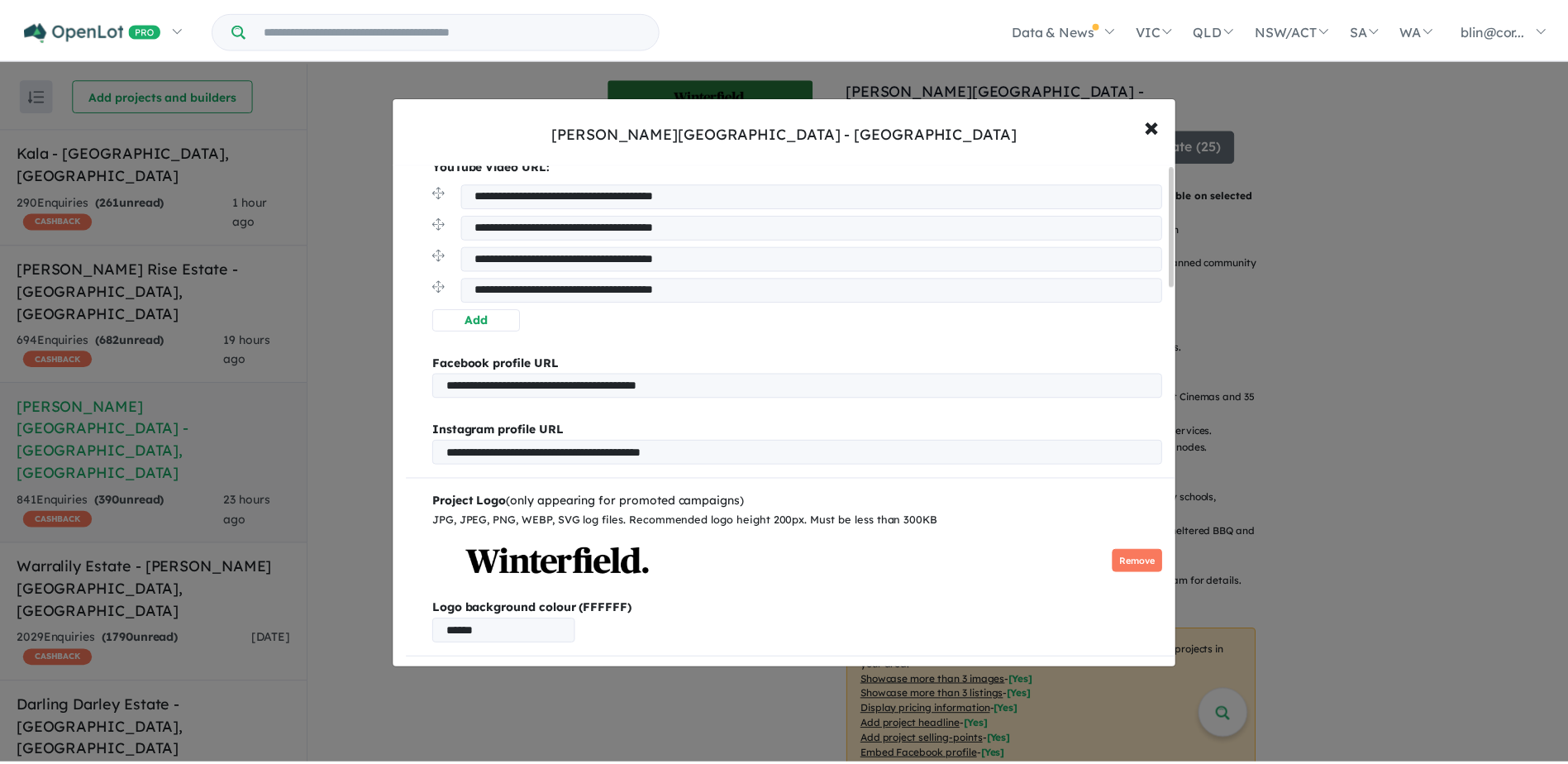
scroll to position [0, 0]
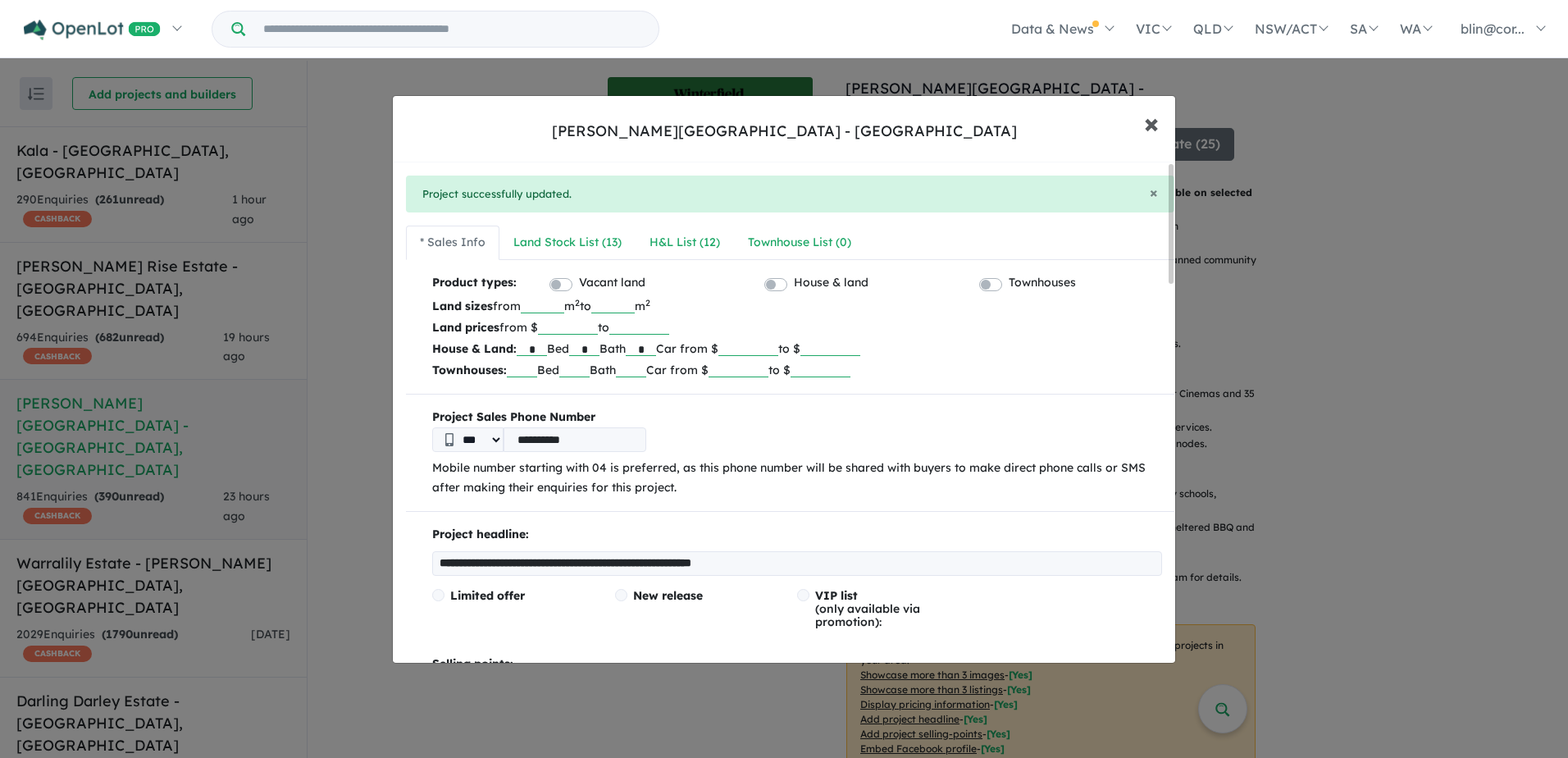
click at [1146, 128] on span "×" at bounding box center [1151, 122] width 14 height 35
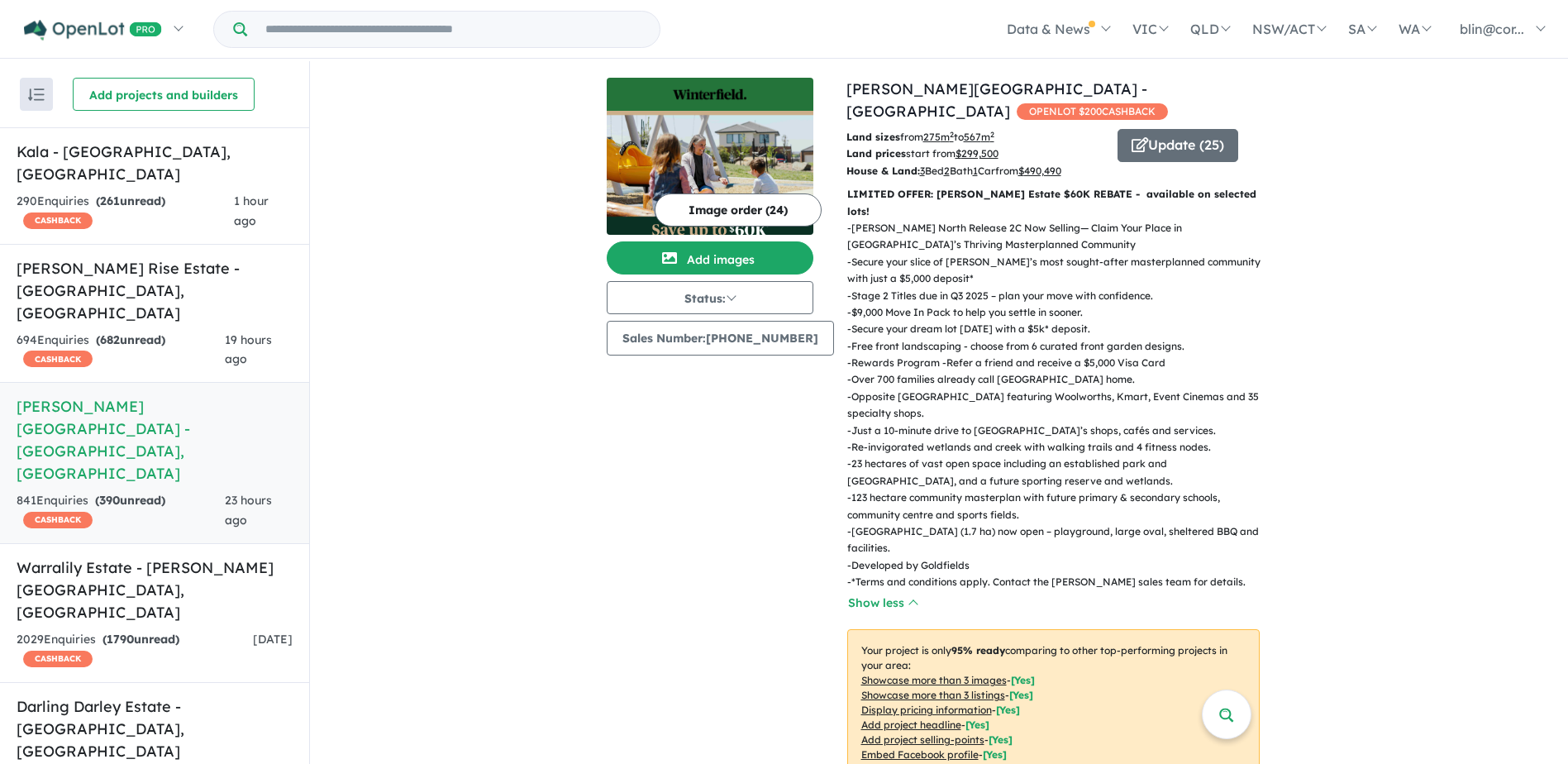
click at [1397, 322] on div "View 14 projects in your account [PERSON_NAME][GEOGRAPHIC_DATA] - [GEOGRAPHIC_D…" at bounding box center [933, 637] width 1246 height 1152
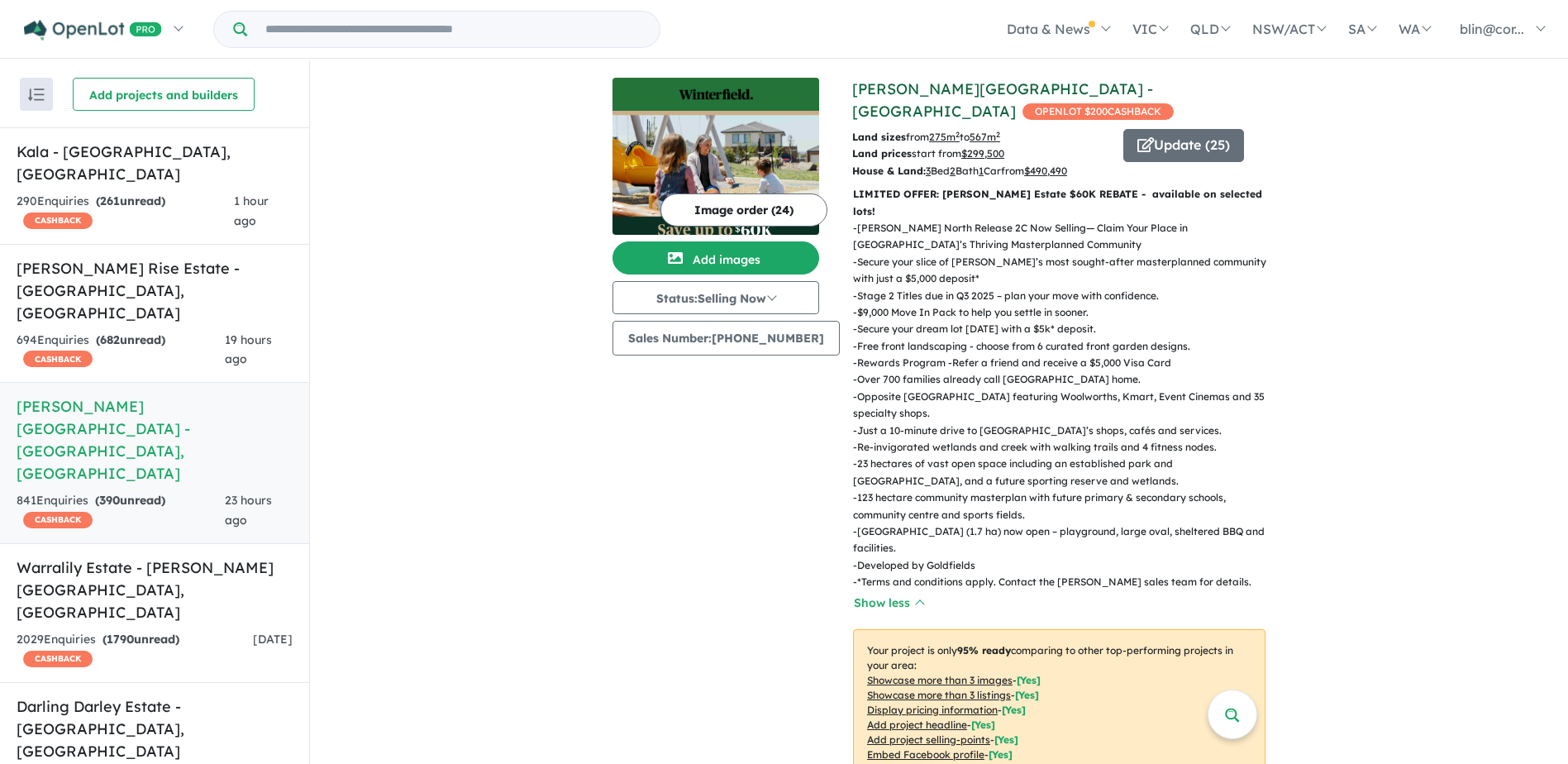
click at [1003, 87] on link "[PERSON_NAME][GEOGRAPHIC_DATA] - [GEOGRAPHIC_DATA]" at bounding box center [1003, 100] width 301 height 42
